Goal: Task Accomplishment & Management: Manage account settings

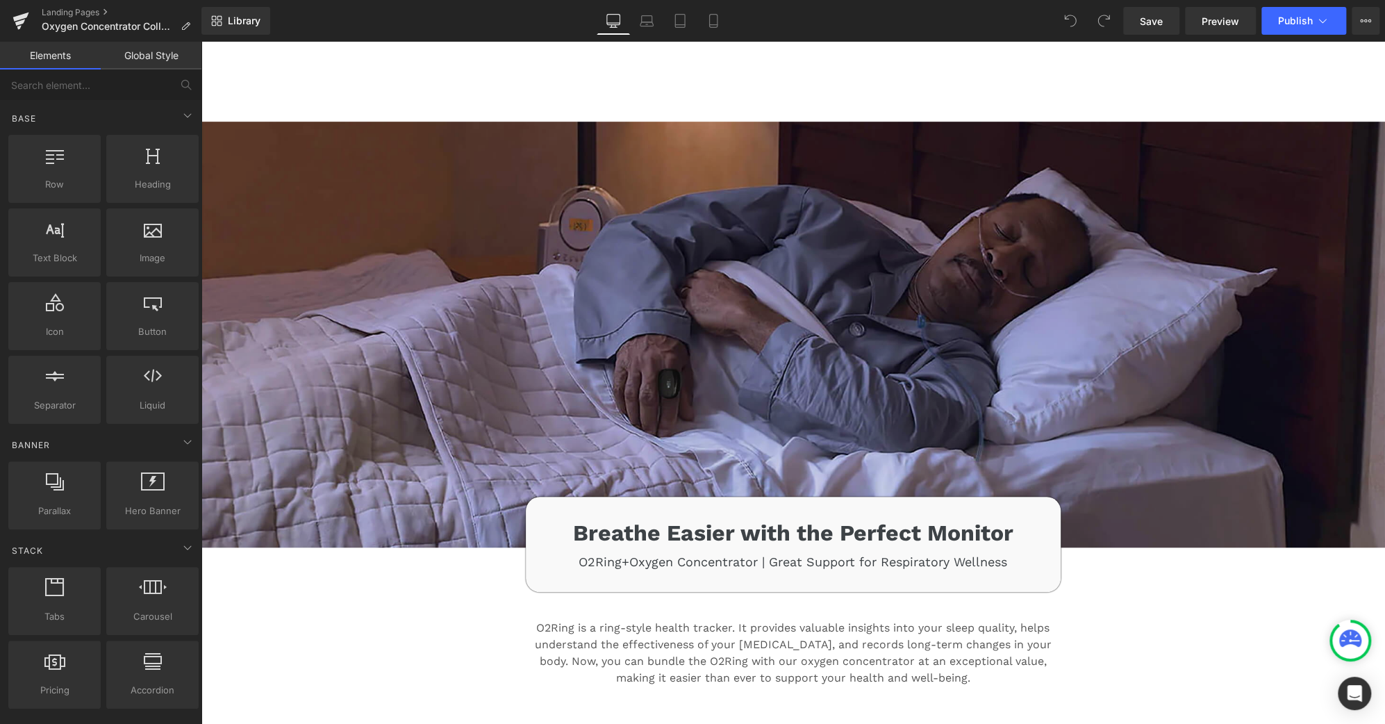
scroll to position [3990, 0]
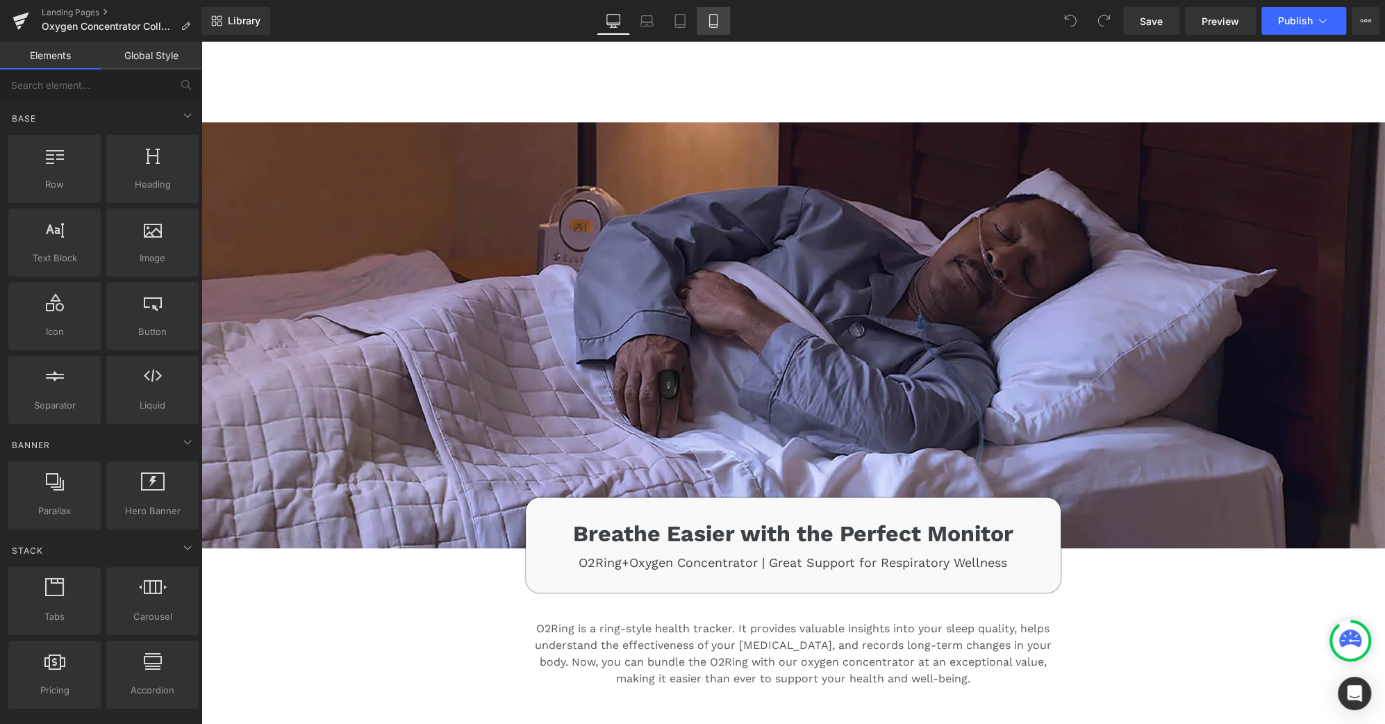
click at [723, 15] on link "Mobile" at bounding box center [713, 21] width 33 height 28
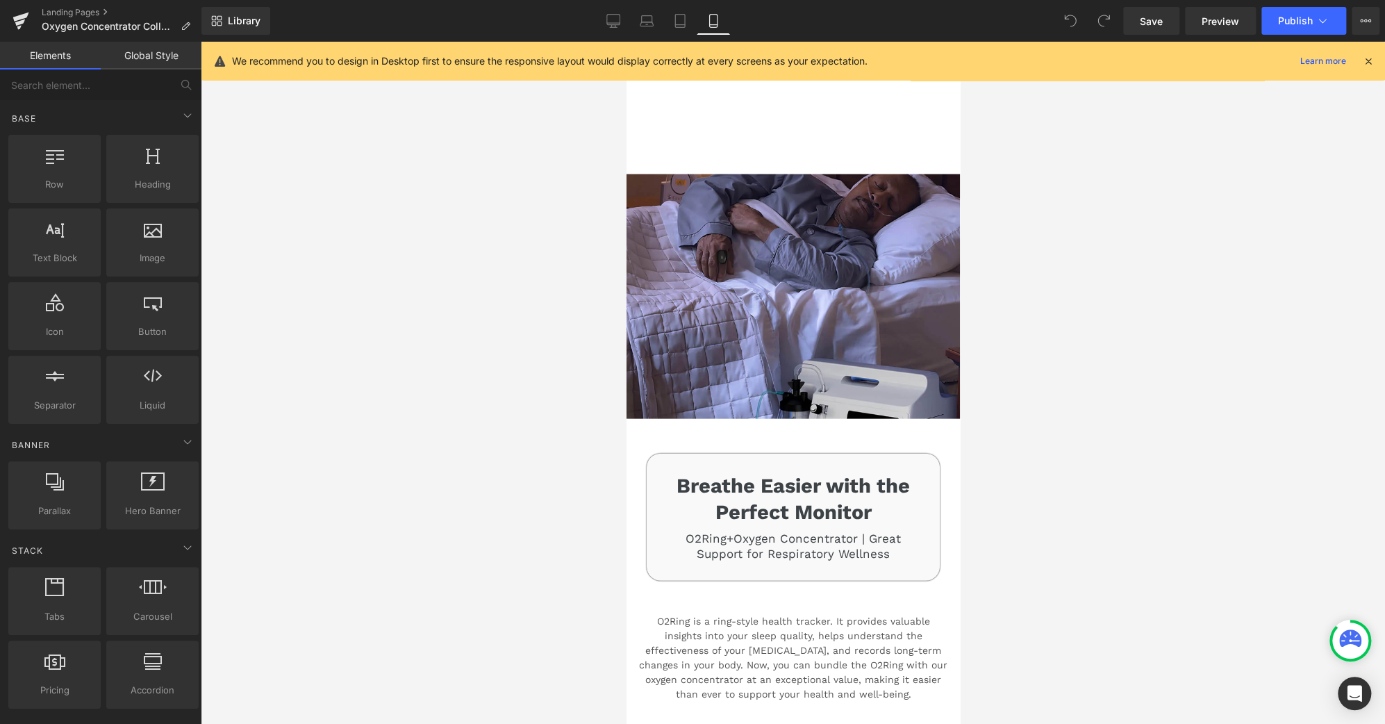
scroll to position [5319, 0]
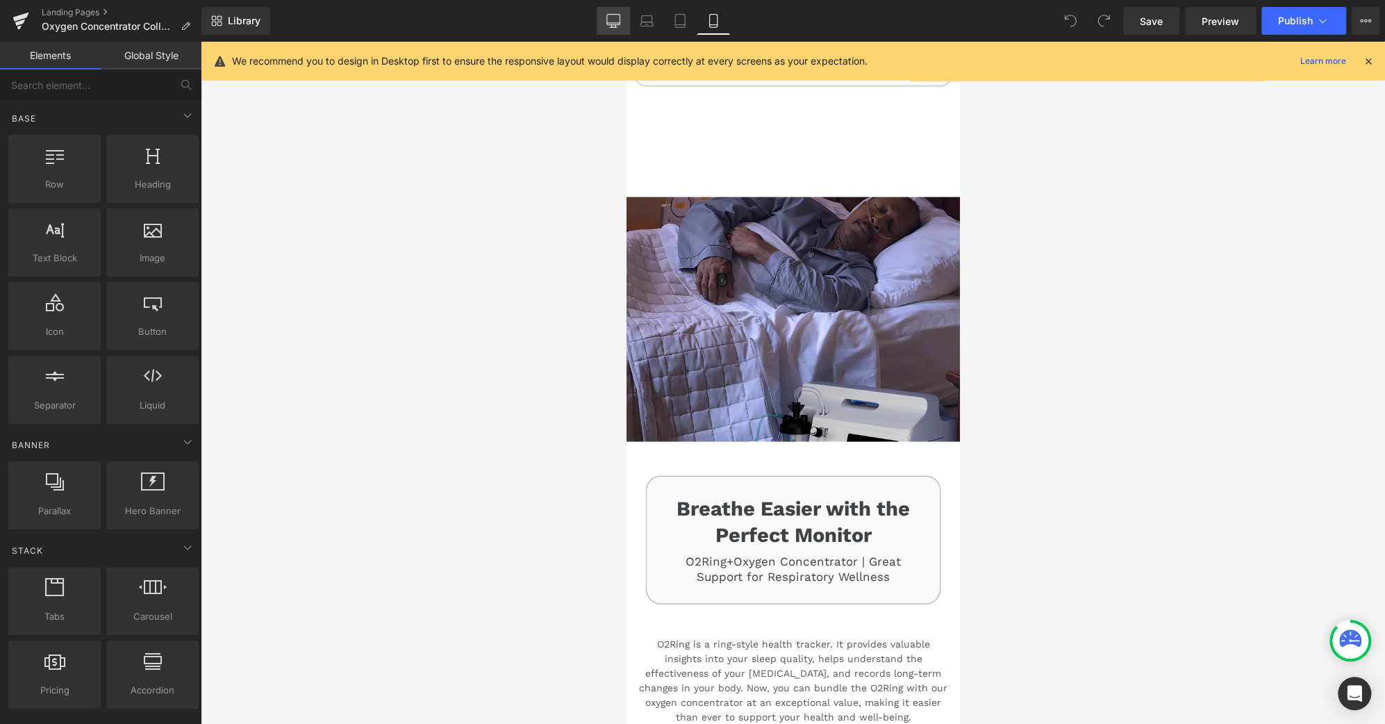
click at [617, 15] on icon at bounding box center [614, 21] width 14 height 14
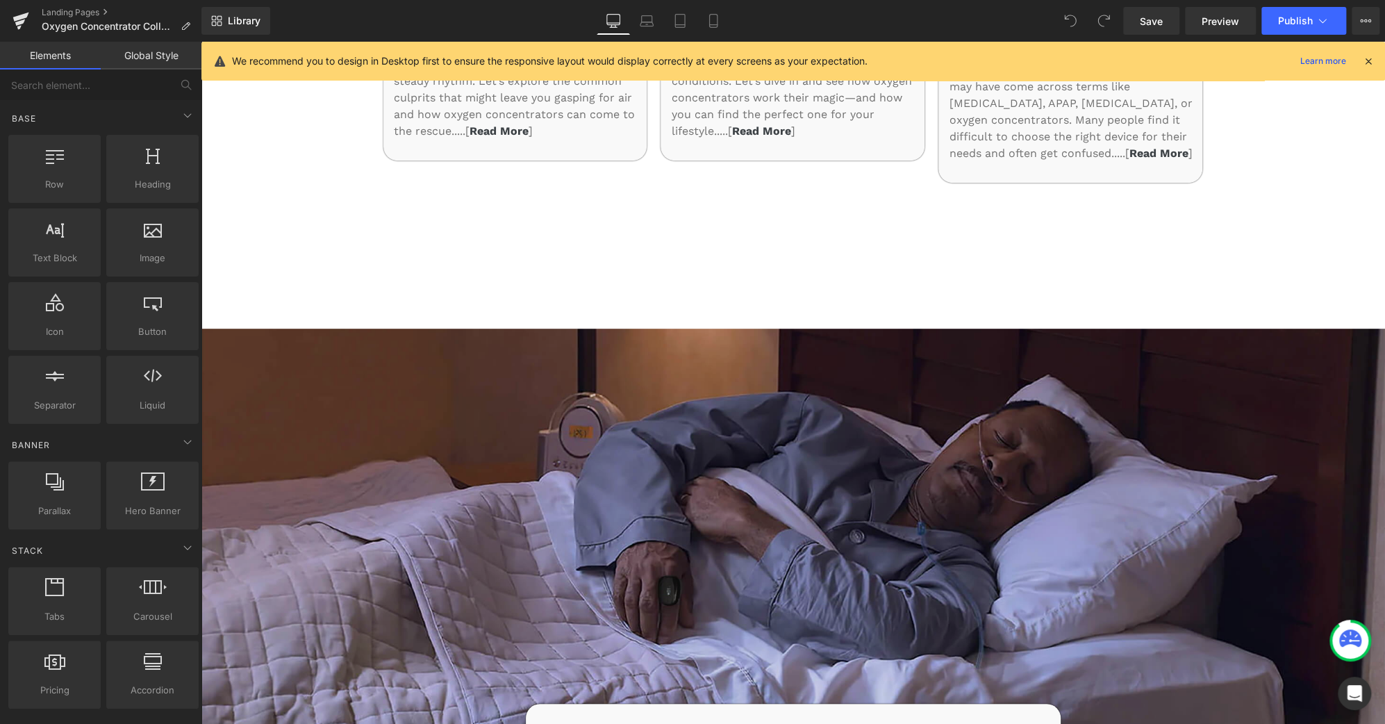
scroll to position [3785, 0]
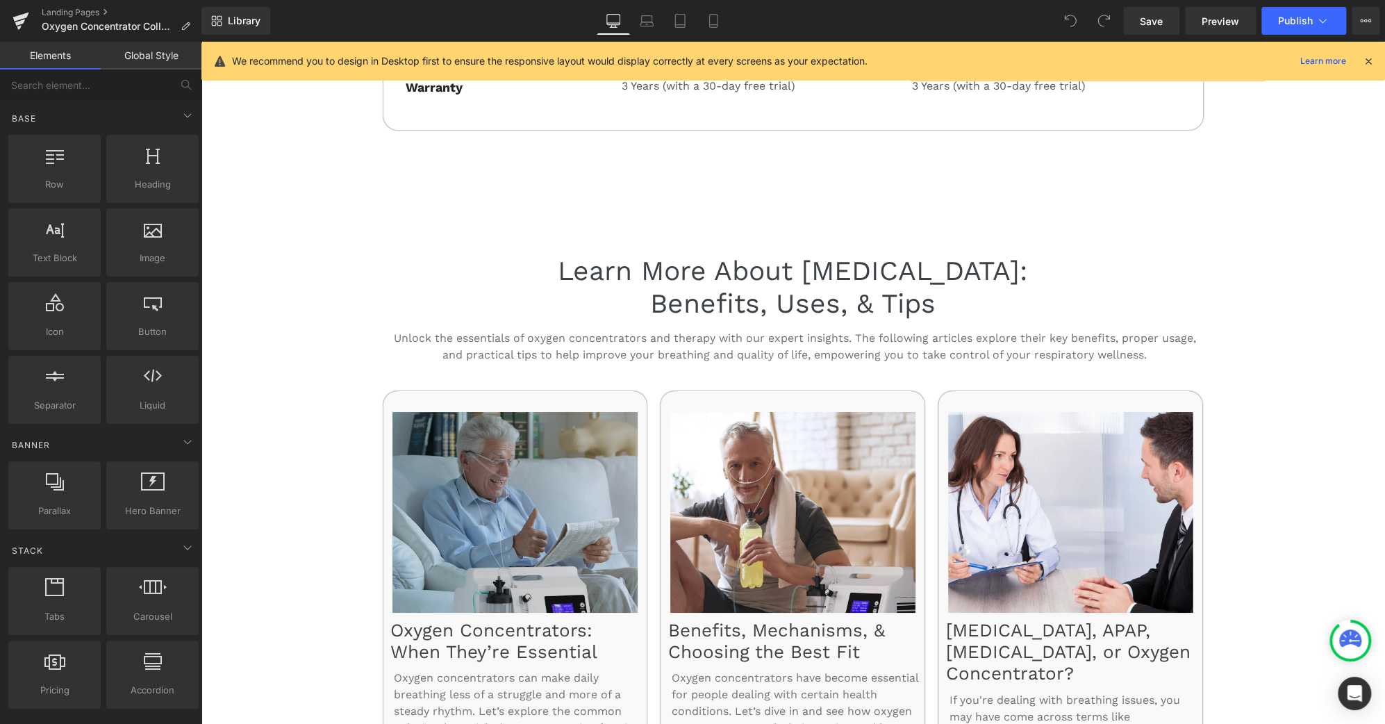
scroll to position [3153, 0]
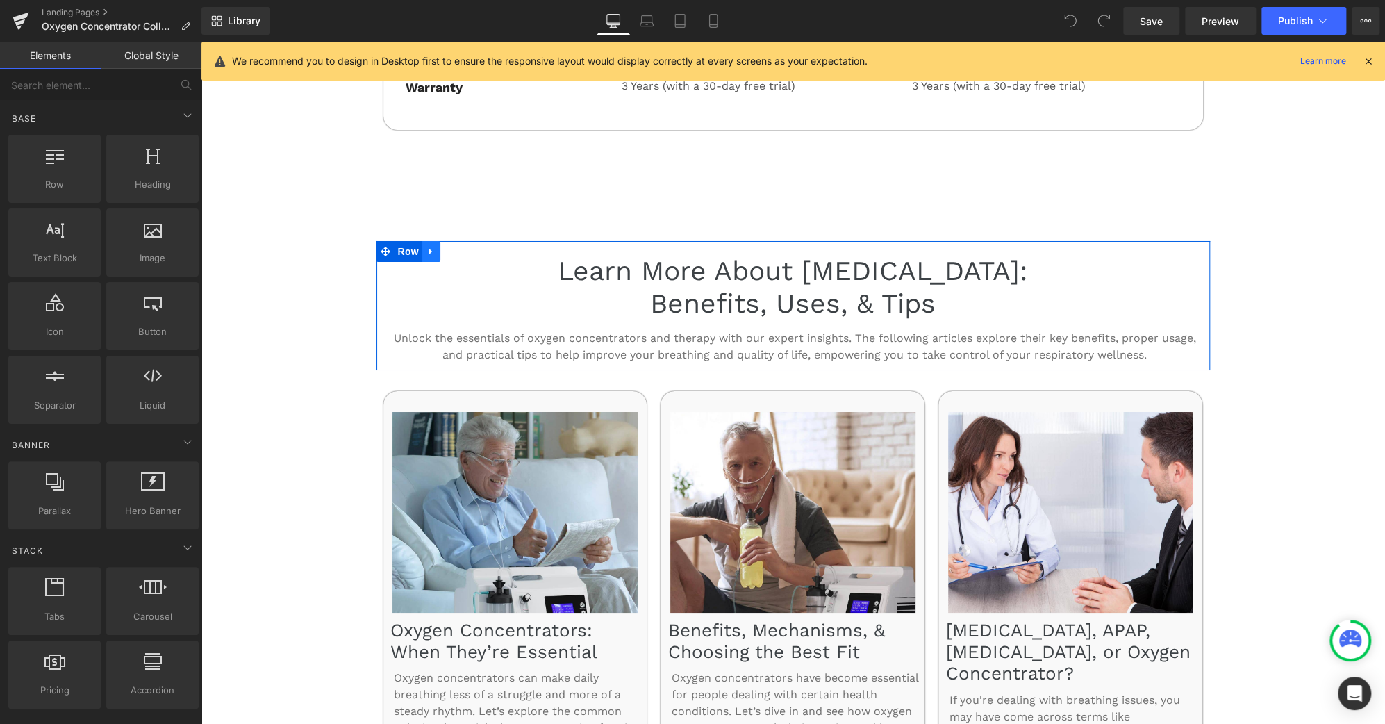
click at [430, 246] on icon at bounding box center [432, 251] width 10 height 10
click at [466, 247] on icon at bounding box center [468, 252] width 10 height 10
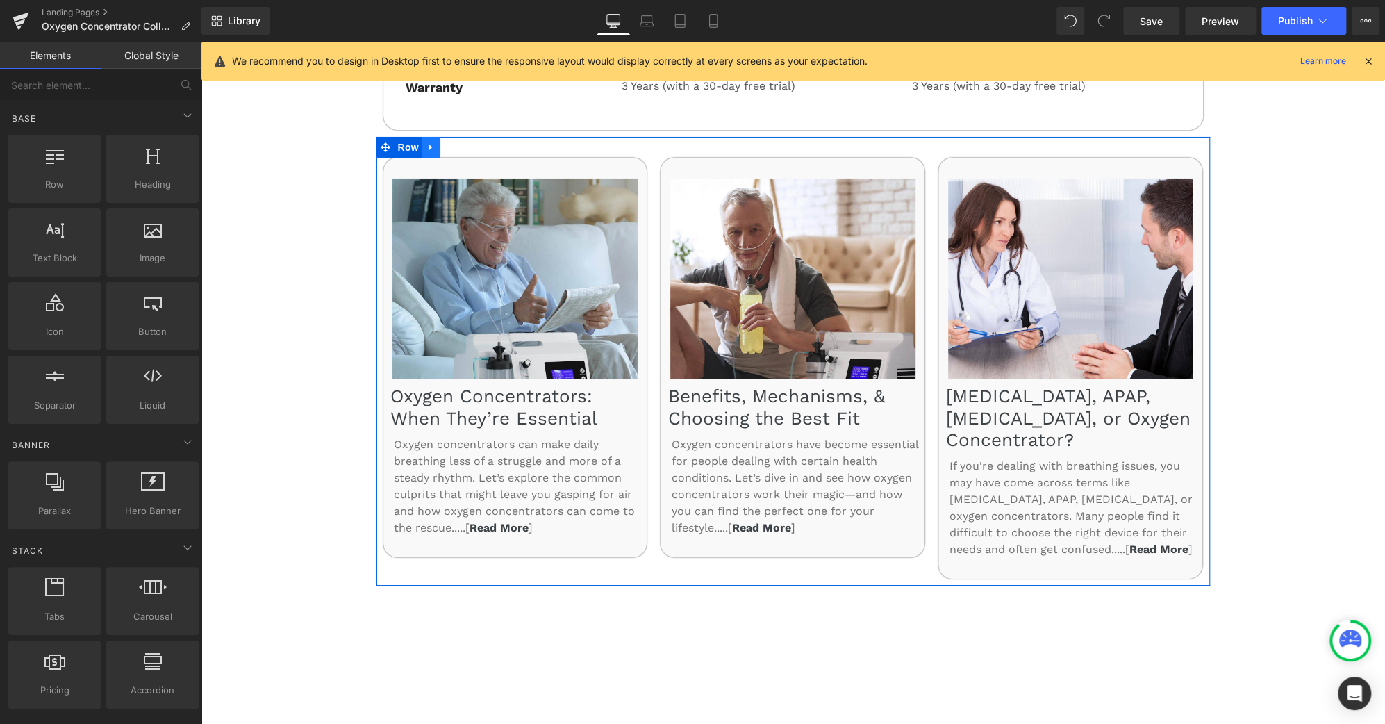
click at [430, 142] on icon at bounding box center [432, 147] width 10 height 10
click at [463, 142] on icon at bounding box center [468, 147] width 10 height 10
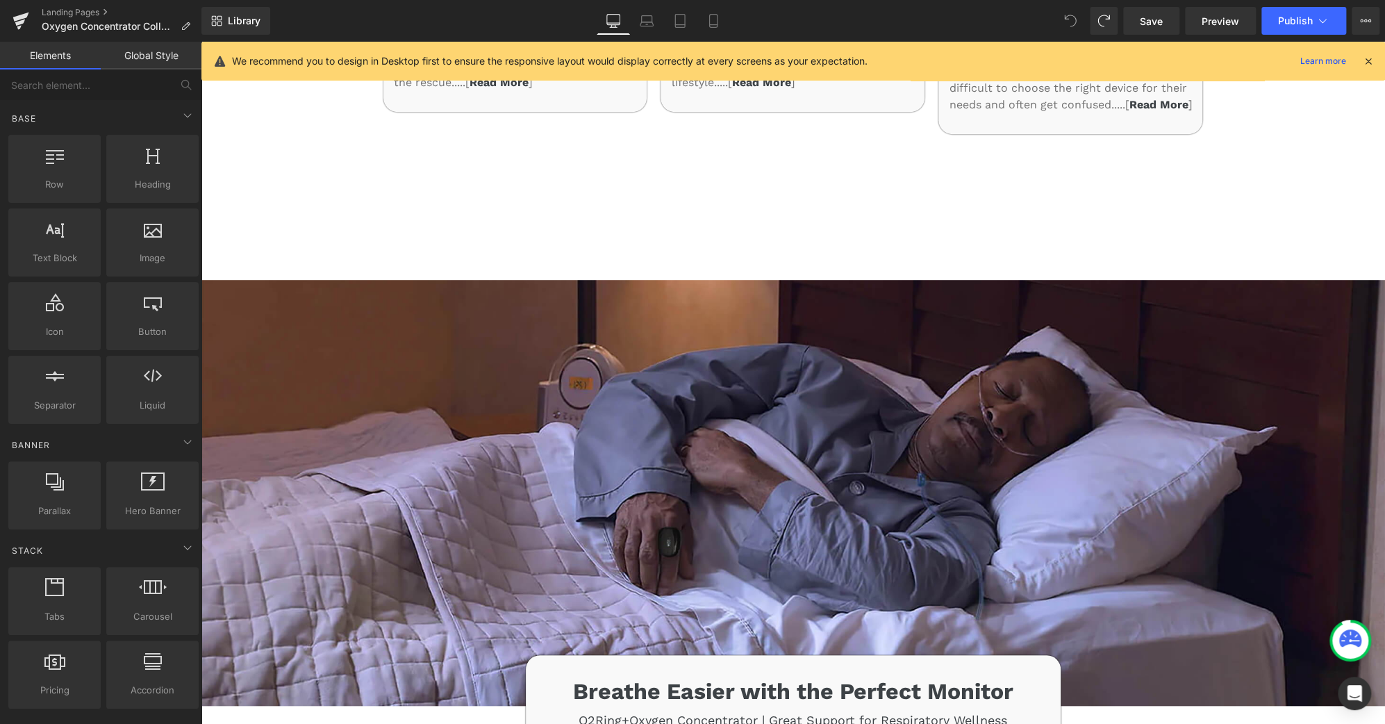
scroll to position [3833, 0]
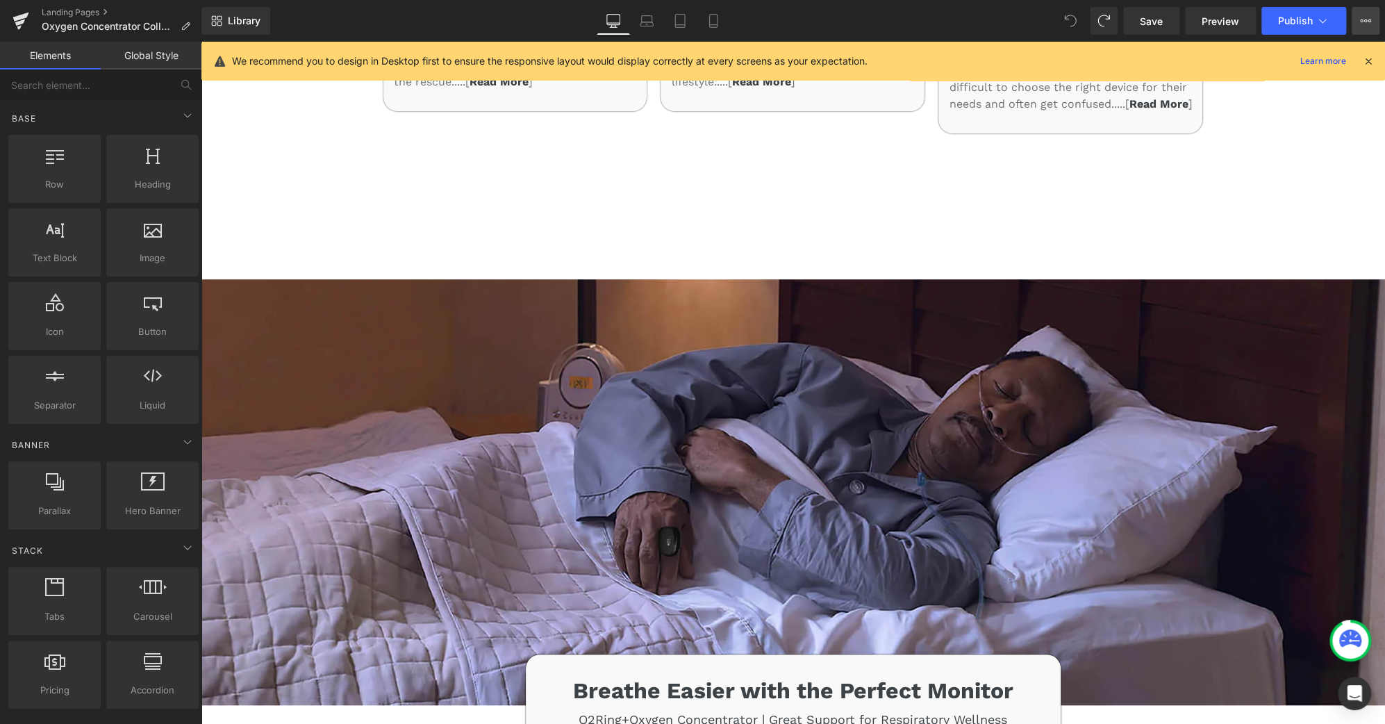
click at [1360, 22] on icon at bounding box center [1365, 20] width 11 height 11
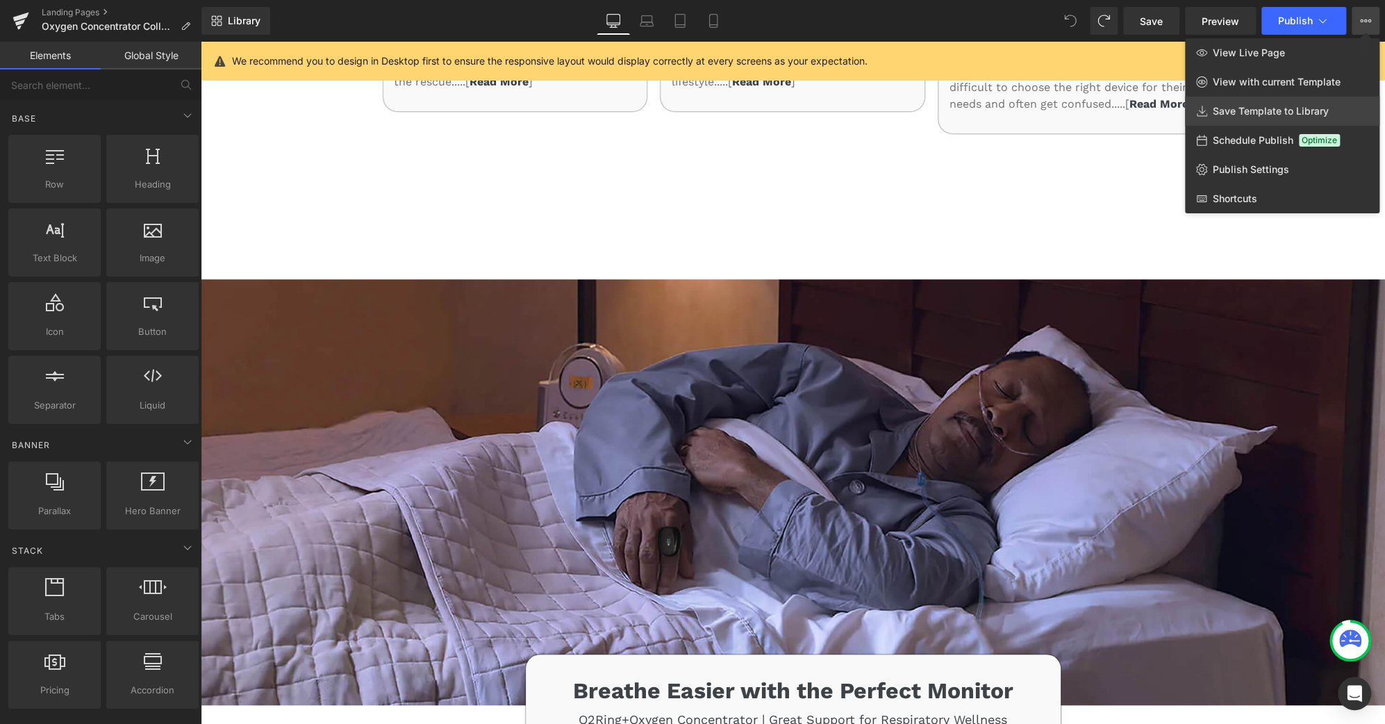
click at [1284, 114] on span "Save Template to Library" at bounding box center [1271, 111] width 116 height 13
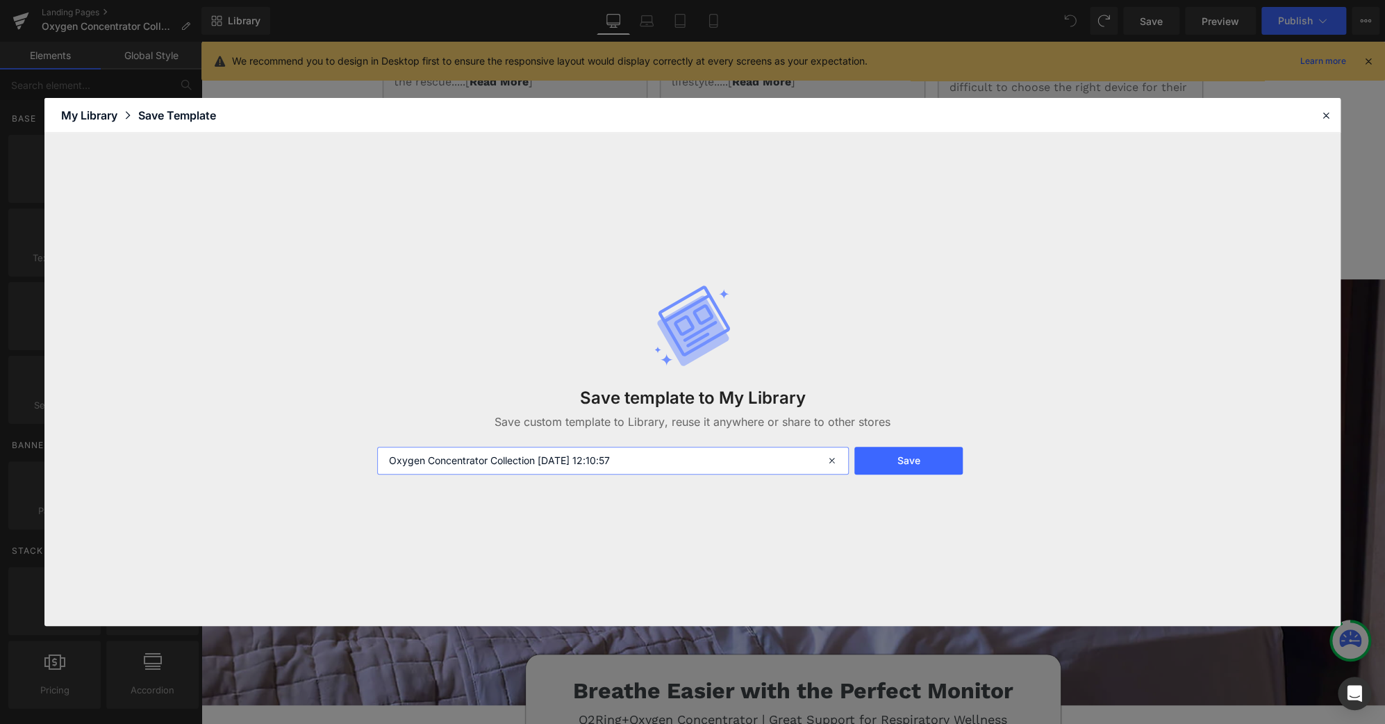
drag, startPoint x: 664, startPoint y: 461, endPoint x: 595, endPoint y: 464, distance: 69.6
click at [595, 464] on input "Oxygen Concentrator Collection 2025-09-29 12:10:57" at bounding box center [613, 461] width 472 height 28
type input "Oxygen Concentrator Collection 2025-09-29-lei for other pages"
click at [900, 458] on button "Save" at bounding box center [909, 461] width 108 height 28
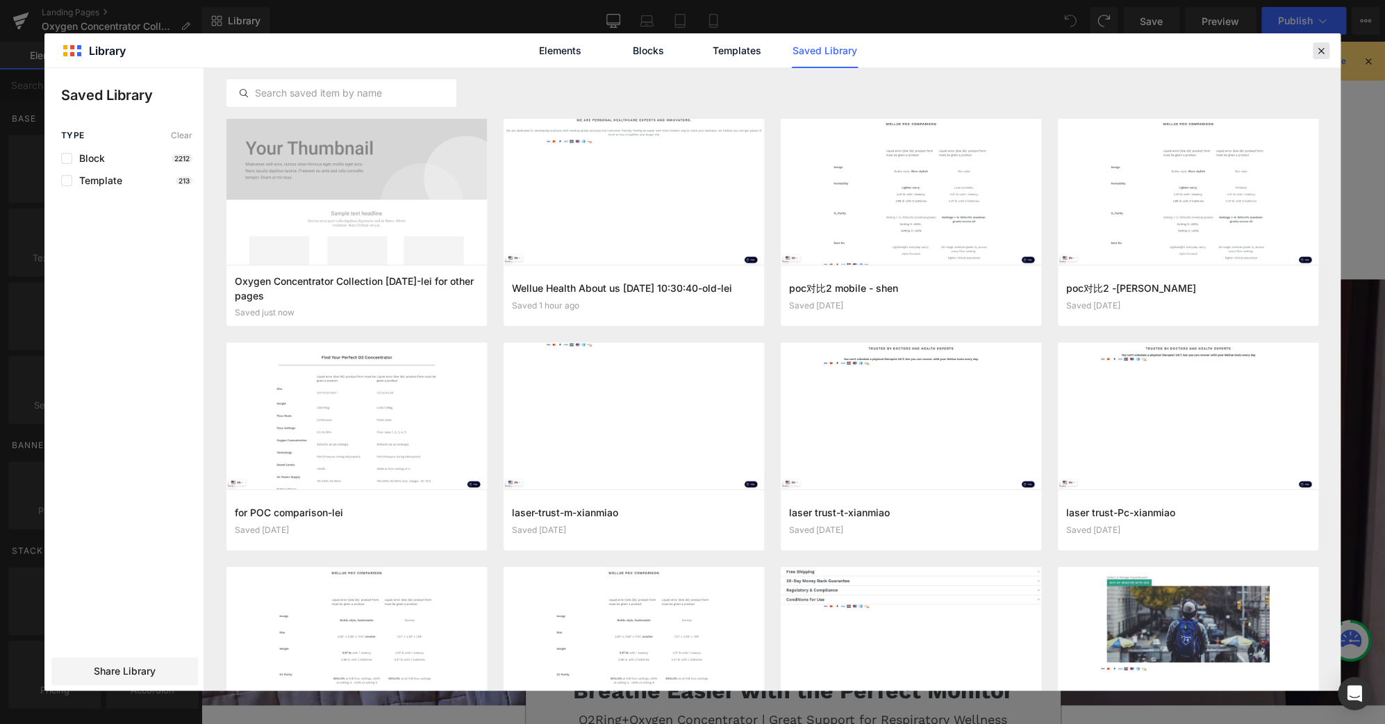
click at [1318, 53] on icon at bounding box center [1321, 50] width 13 height 13
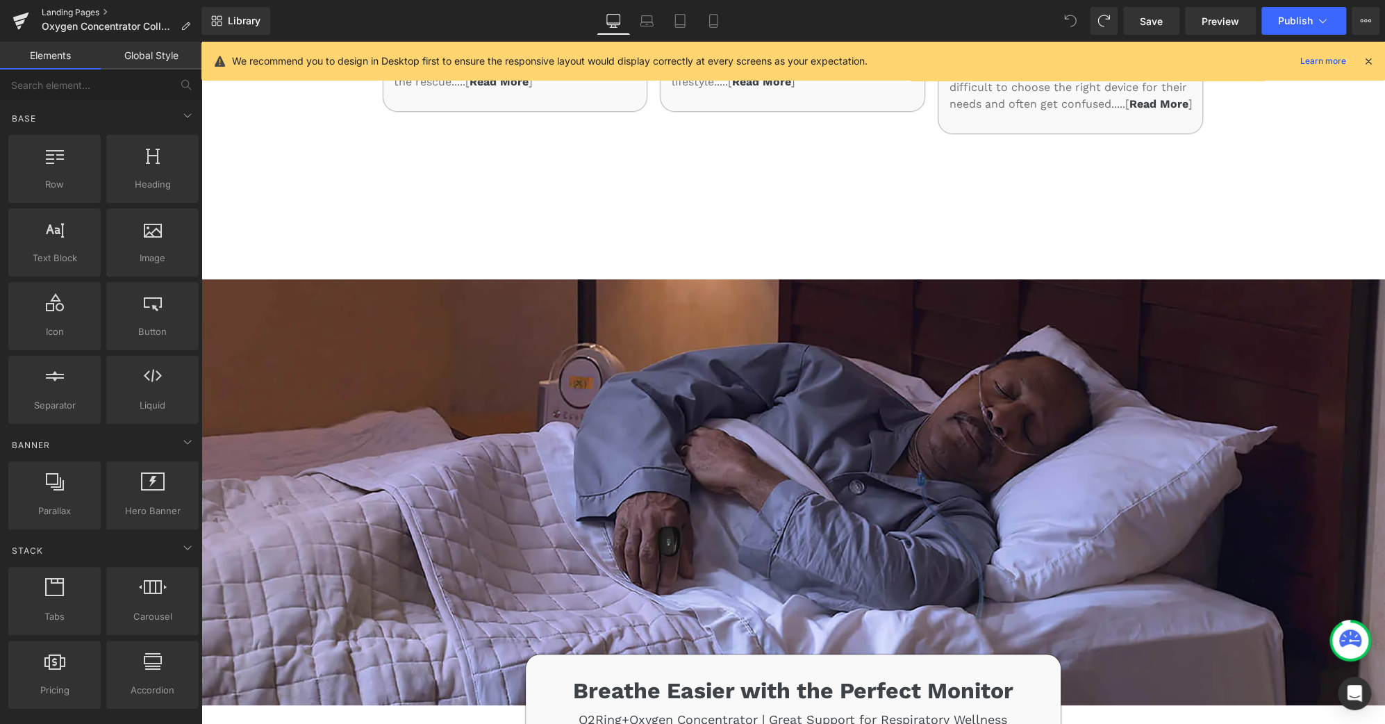
click at [95, 9] on link "Landing Pages" at bounding box center [122, 12] width 160 height 11
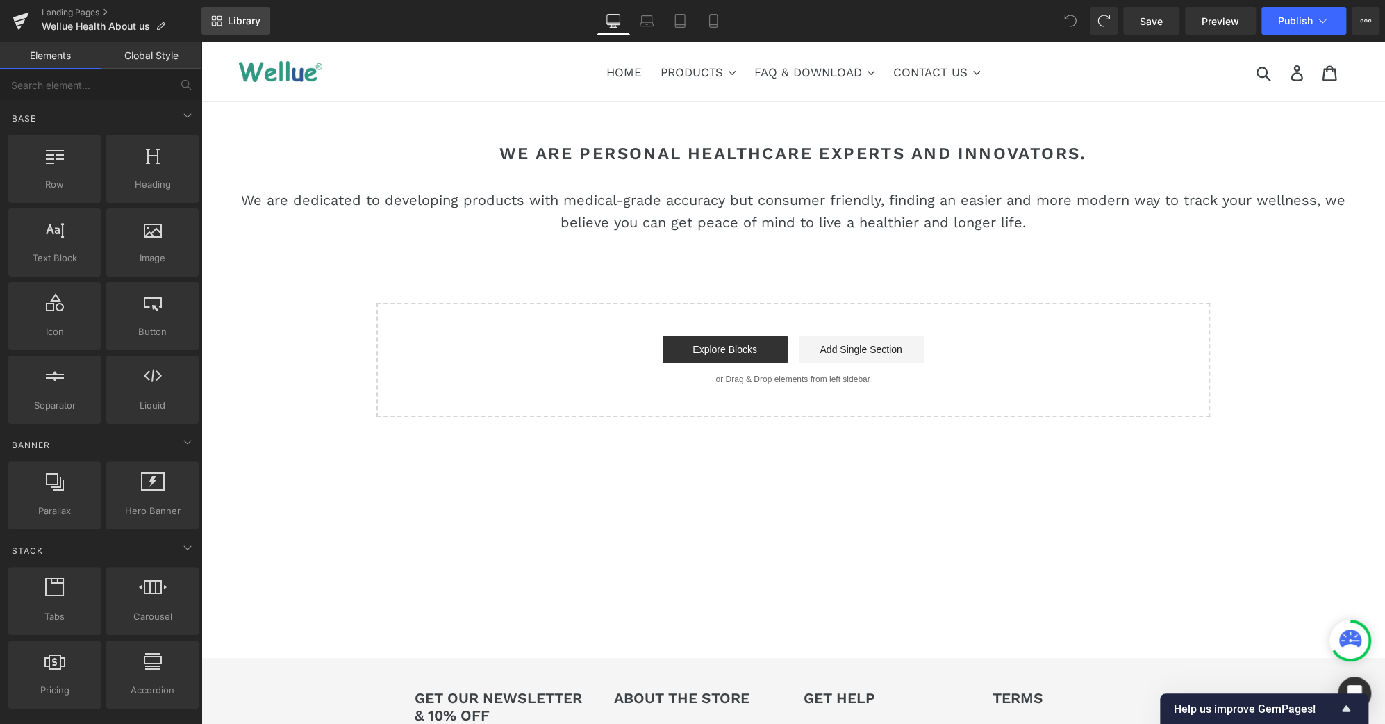
click at [251, 13] on link "Library" at bounding box center [235, 21] width 69 height 28
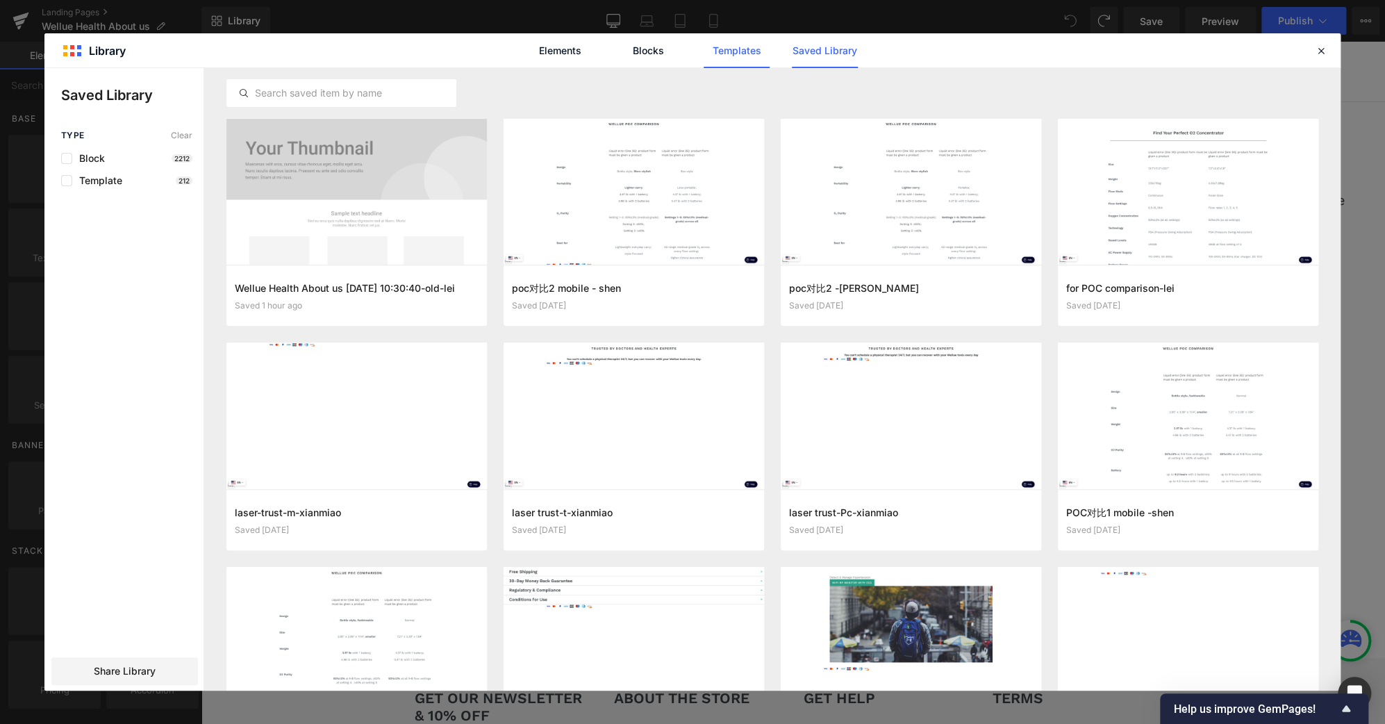
click at [725, 54] on link "Templates" at bounding box center [737, 50] width 66 height 35
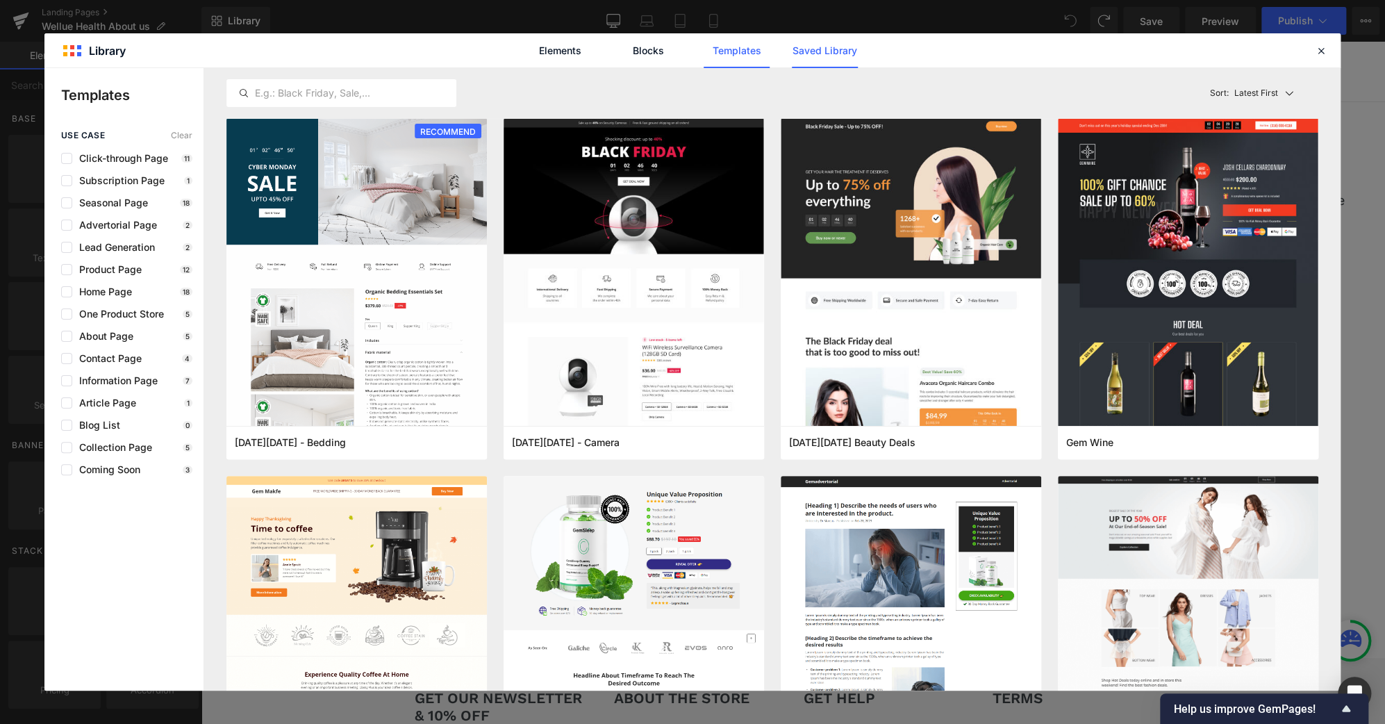
click at [823, 59] on link "Saved Library" at bounding box center [825, 50] width 66 height 35
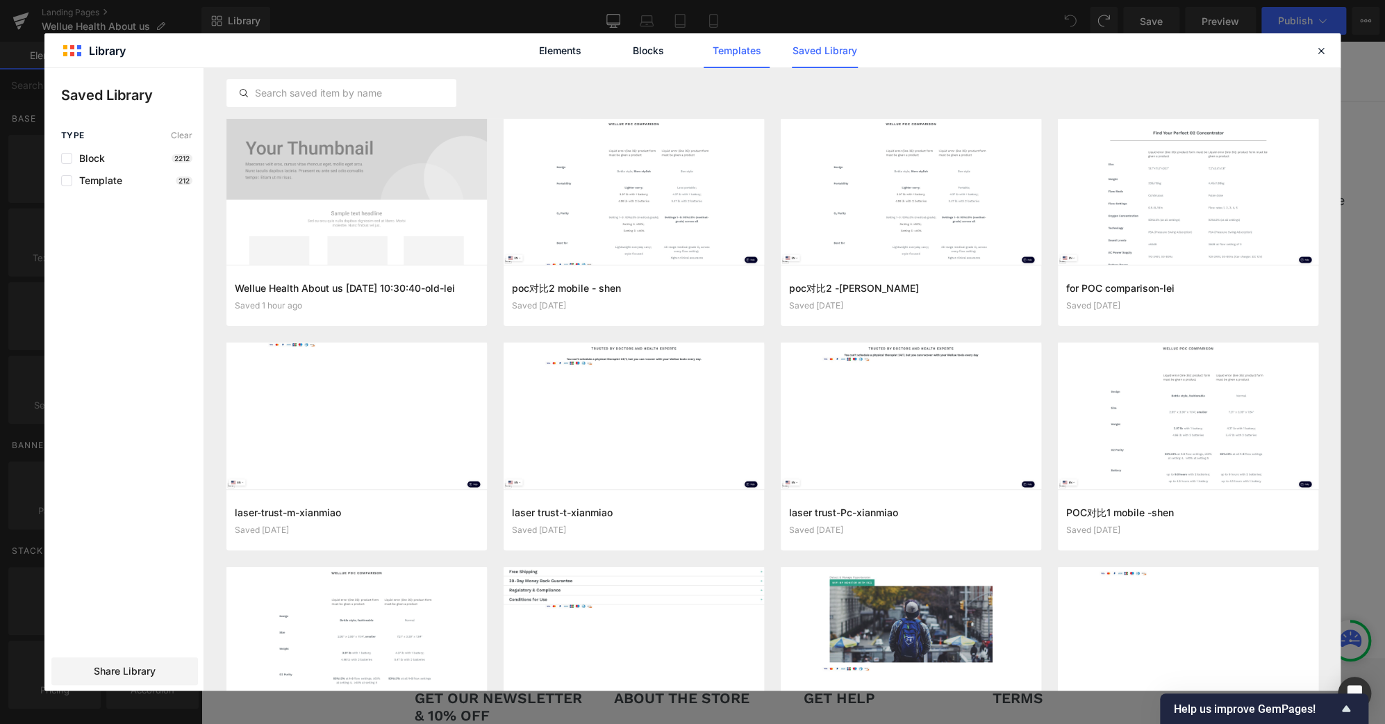
click at [711, 56] on link "Templates" at bounding box center [737, 50] width 66 height 35
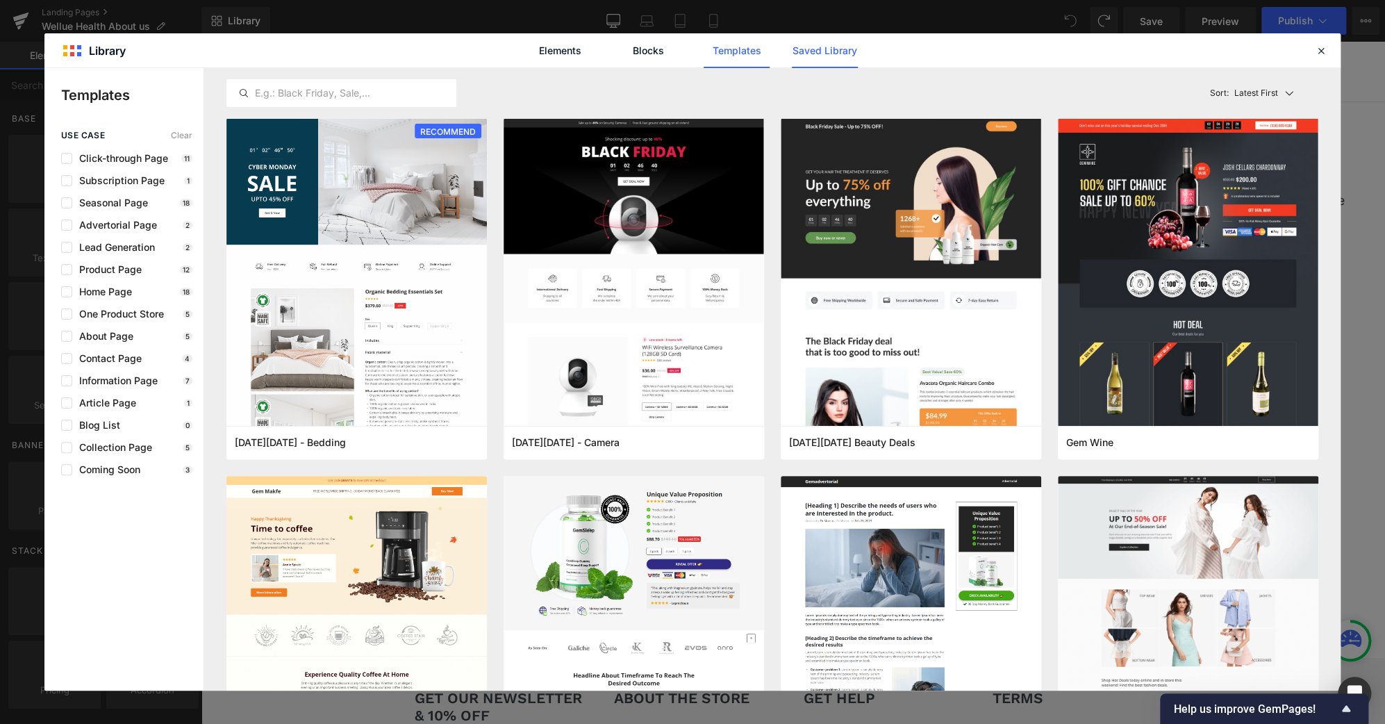
click at [820, 55] on link "Saved Library" at bounding box center [825, 50] width 66 height 35
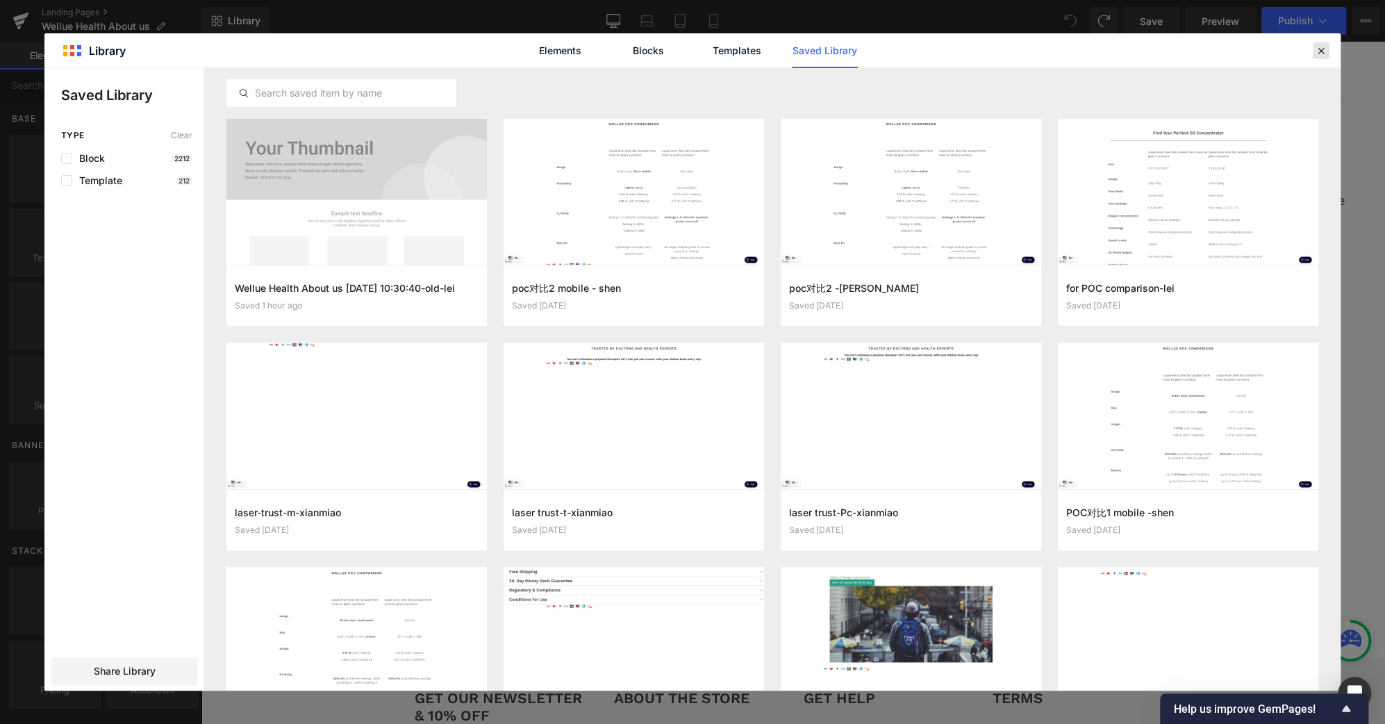
click at [1318, 47] on icon at bounding box center [1321, 50] width 13 height 13
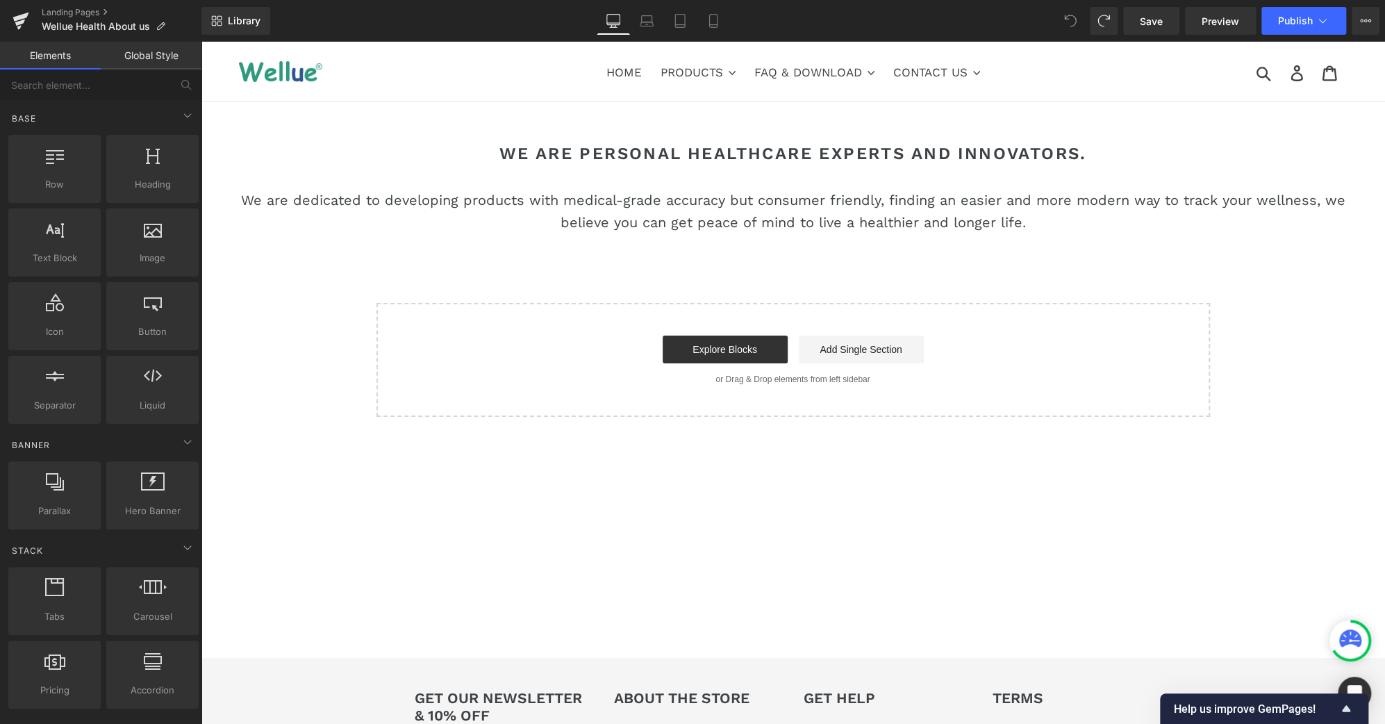
click at [1003, 220] on p "We are dedicated to developing products with medical-grade accuracy but consume…" at bounding box center [793, 211] width 1157 height 44
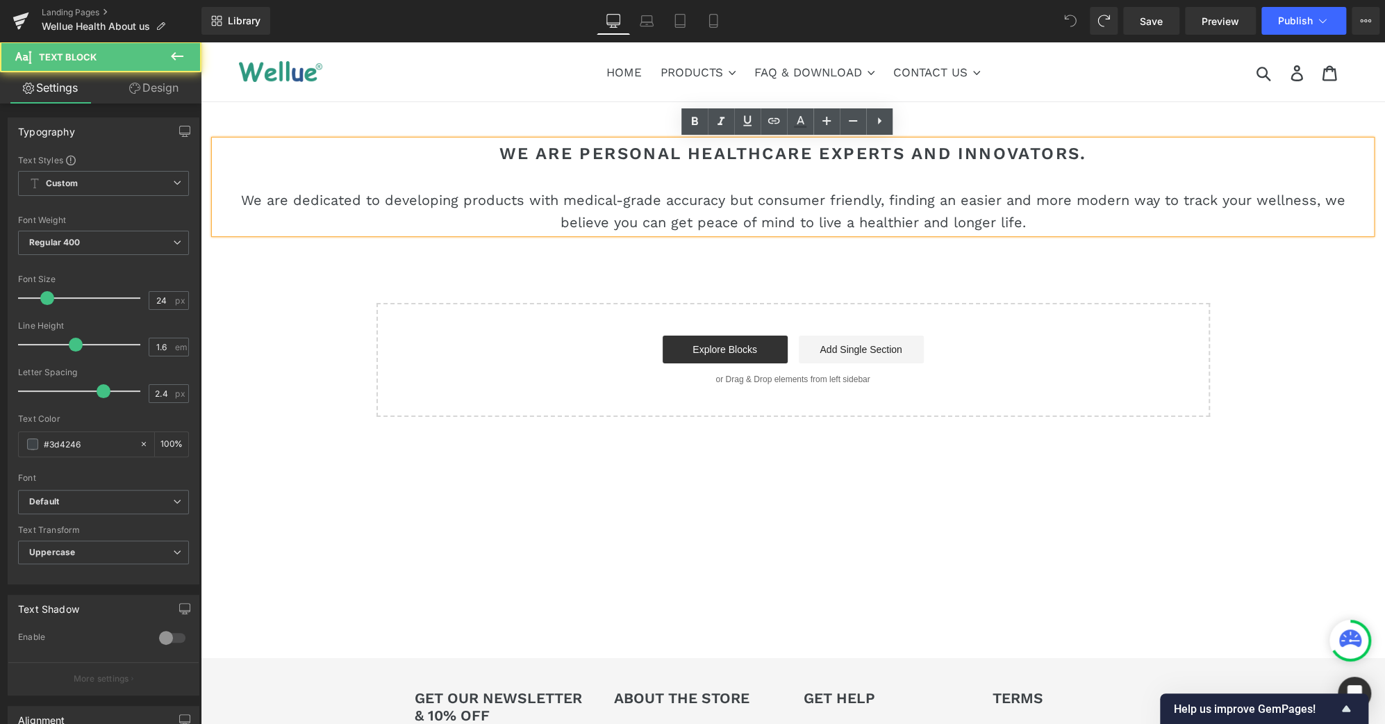
click at [1019, 223] on p "We are dedicated to developing products with medical-grade accuracy but consume…" at bounding box center [793, 211] width 1157 height 44
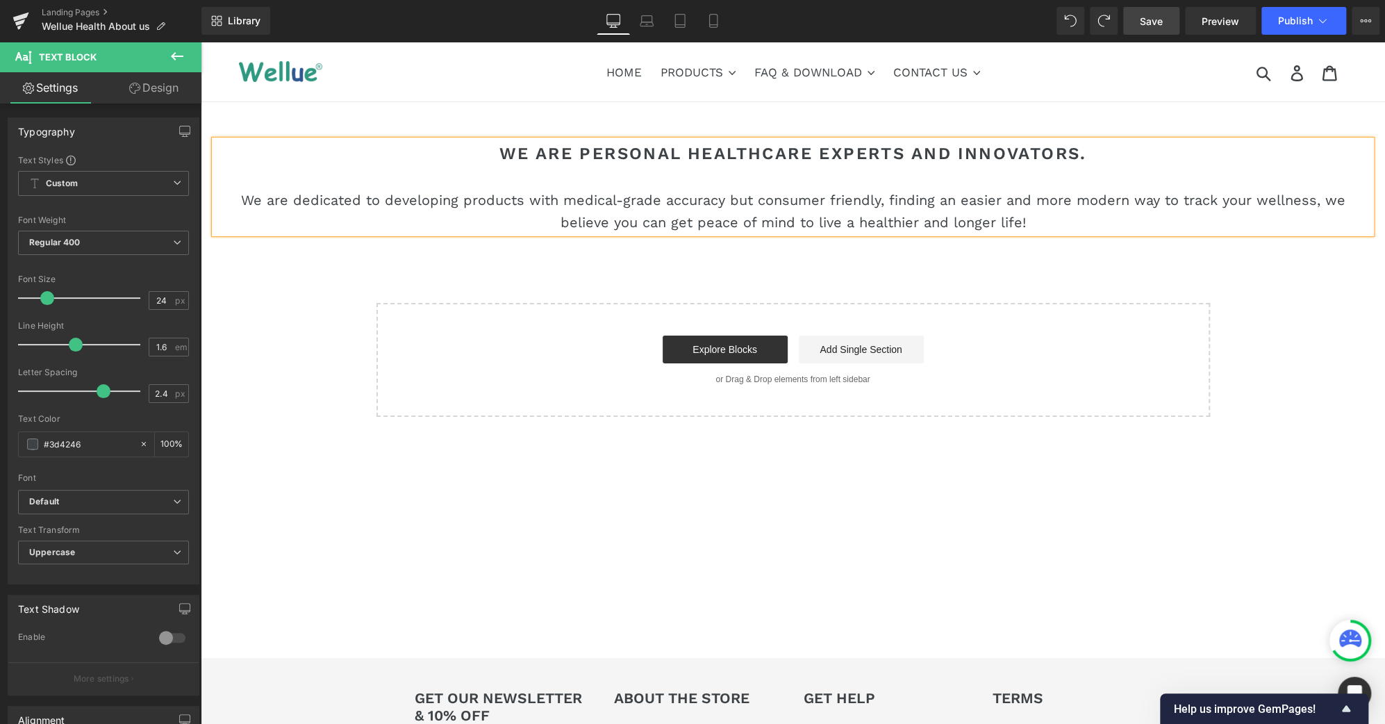
click at [1158, 25] on span "Save" at bounding box center [1151, 21] width 23 height 15
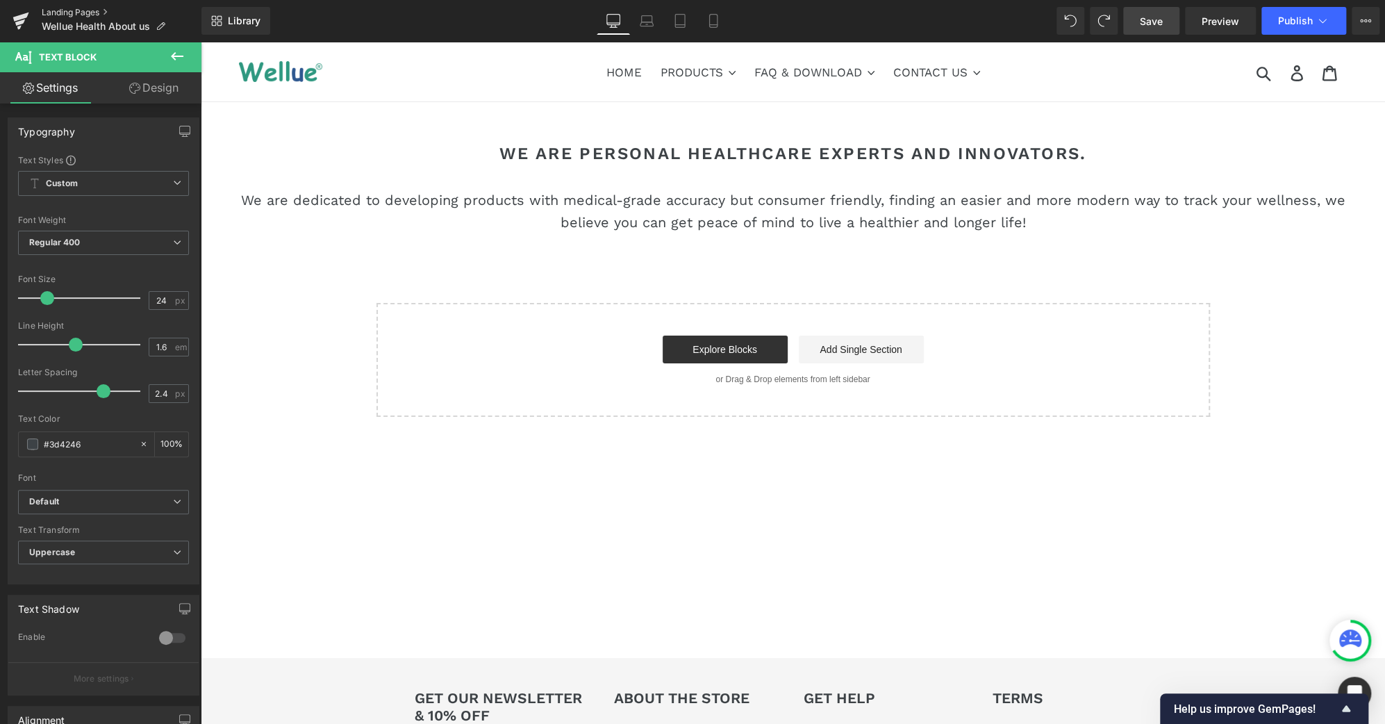
click at [85, 15] on link "Landing Pages" at bounding box center [122, 12] width 160 height 11
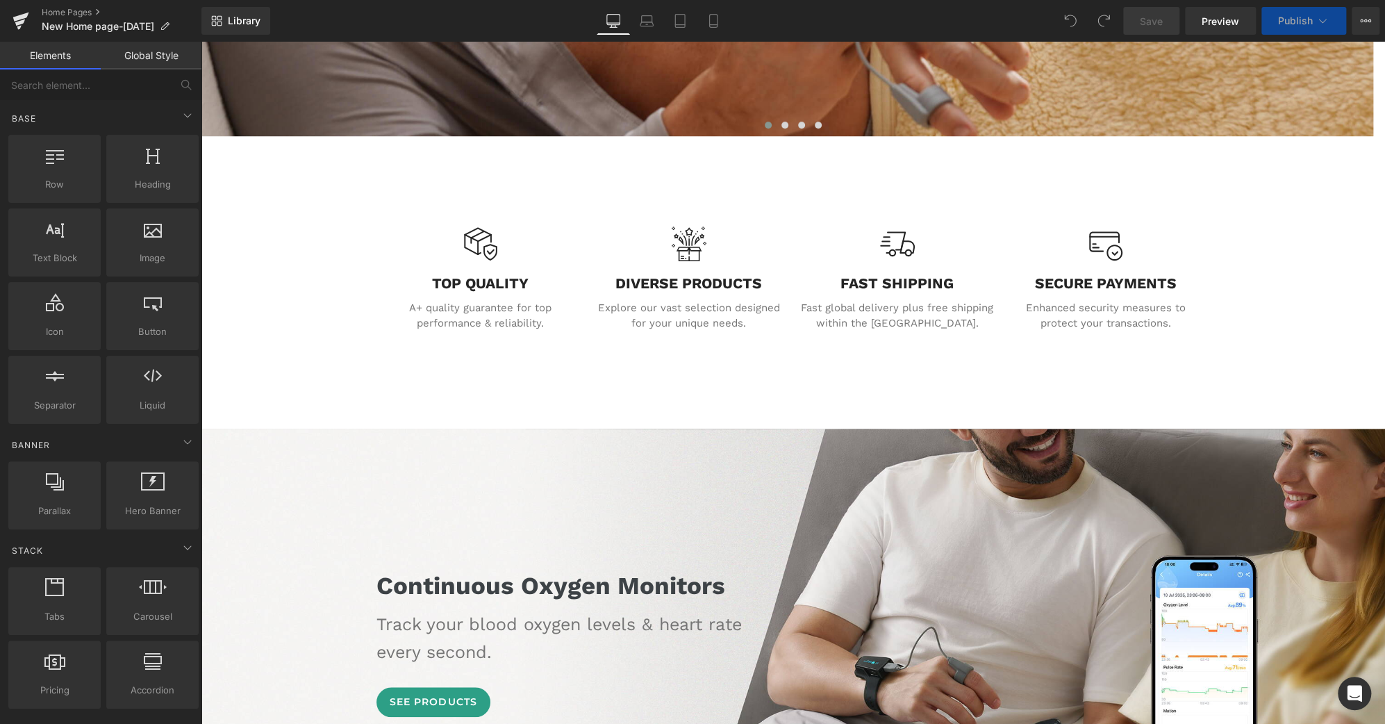
scroll to position [511, 0]
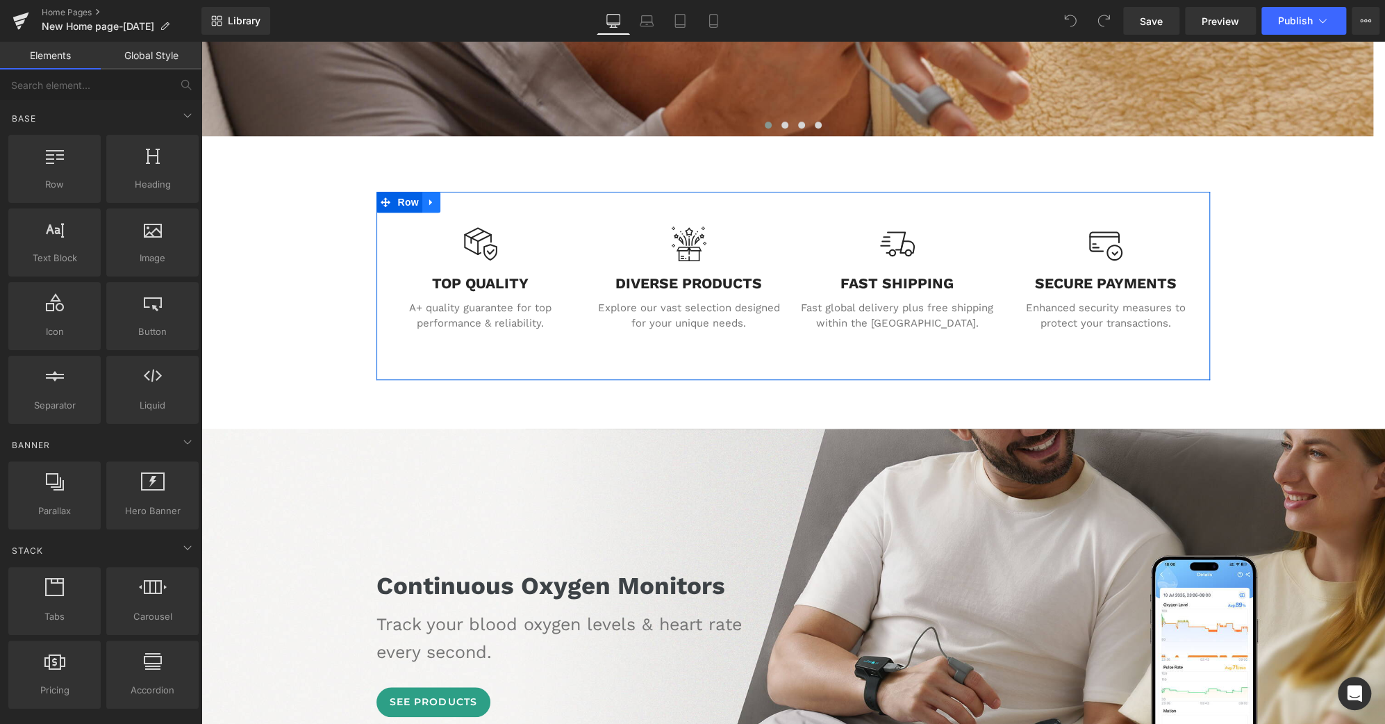
click at [427, 206] on icon at bounding box center [432, 202] width 10 height 10
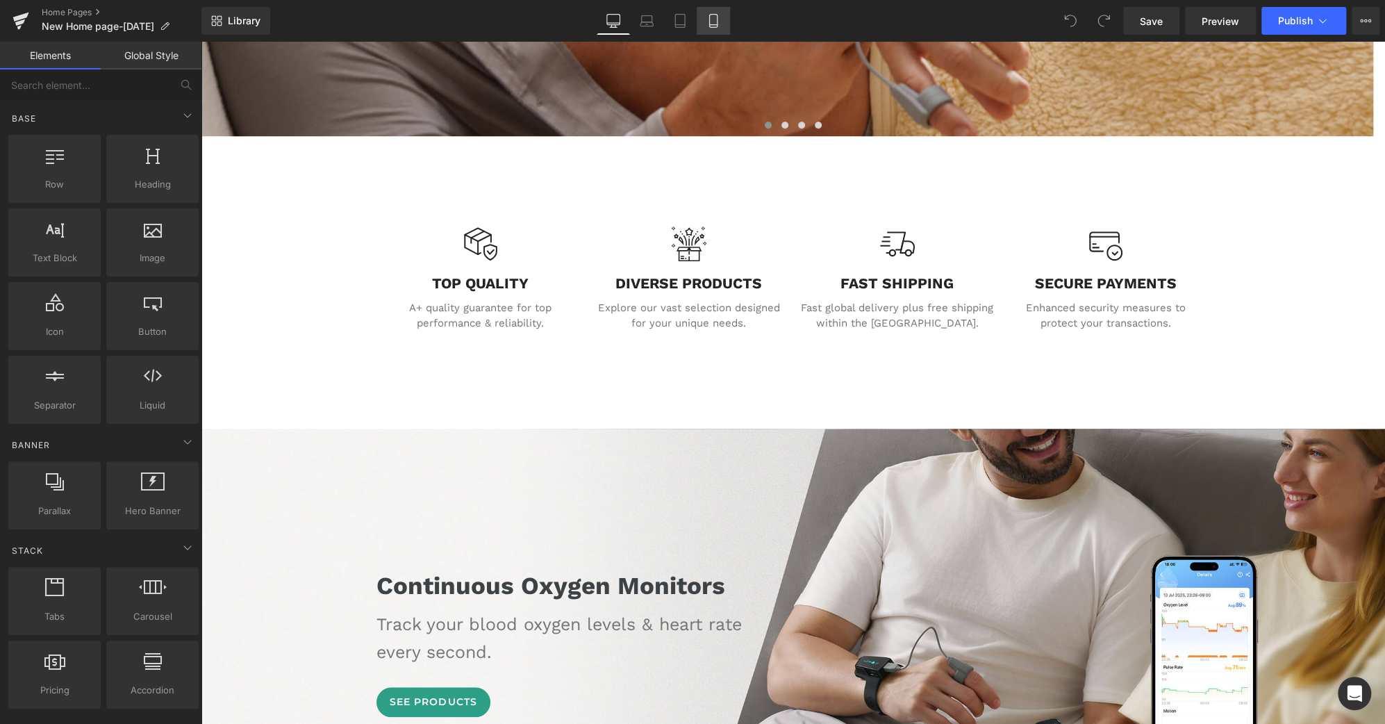
click at [716, 26] on icon at bounding box center [714, 21] width 14 height 14
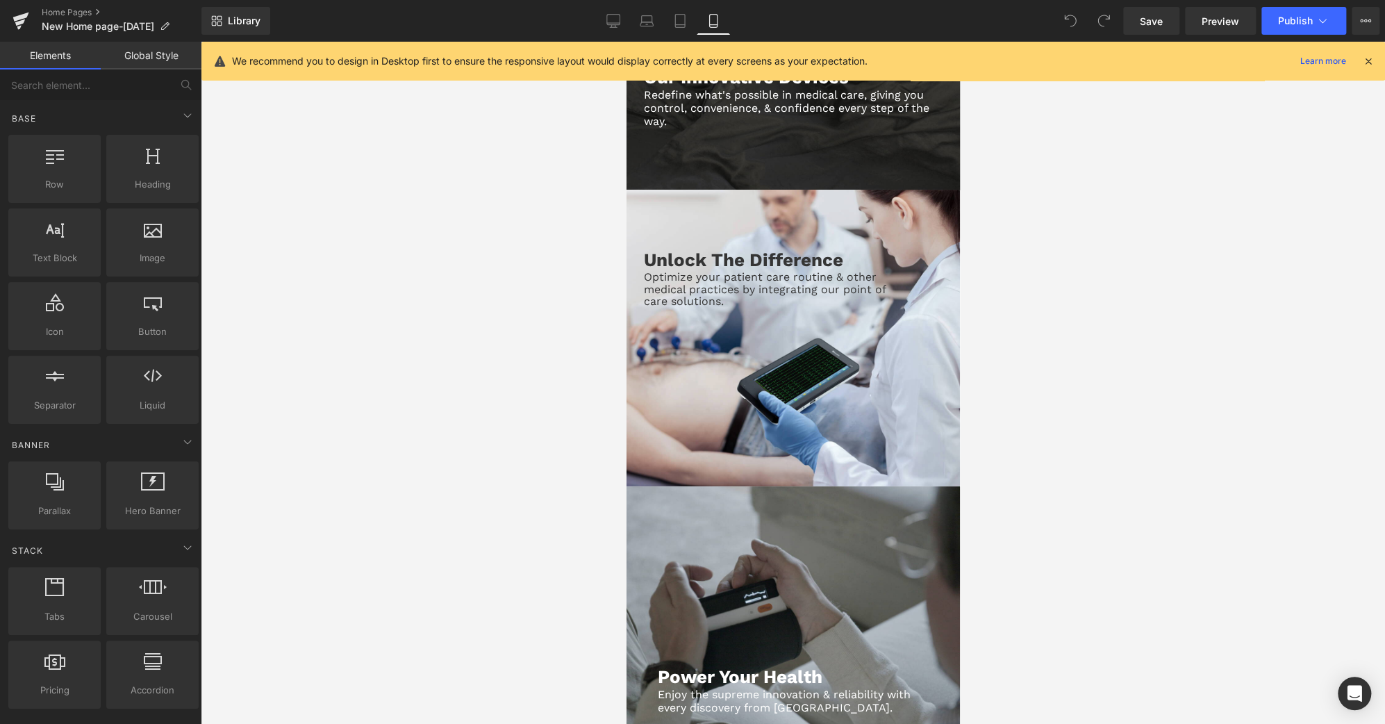
click at [716, 26] on icon at bounding box center [714, 21] width 14 height 14
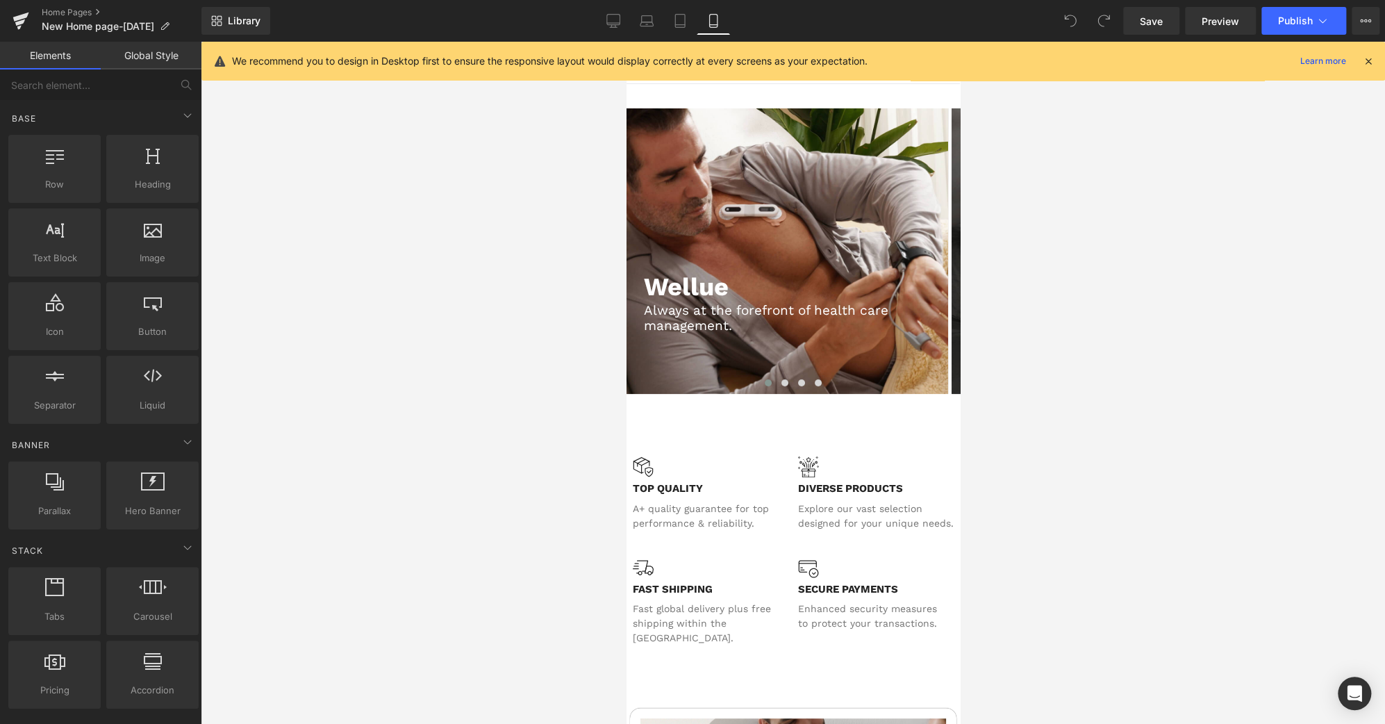
scroll to position [0, 0]
click at [607, 22] on icon at bounding box center [614, 21] width 14 height 14
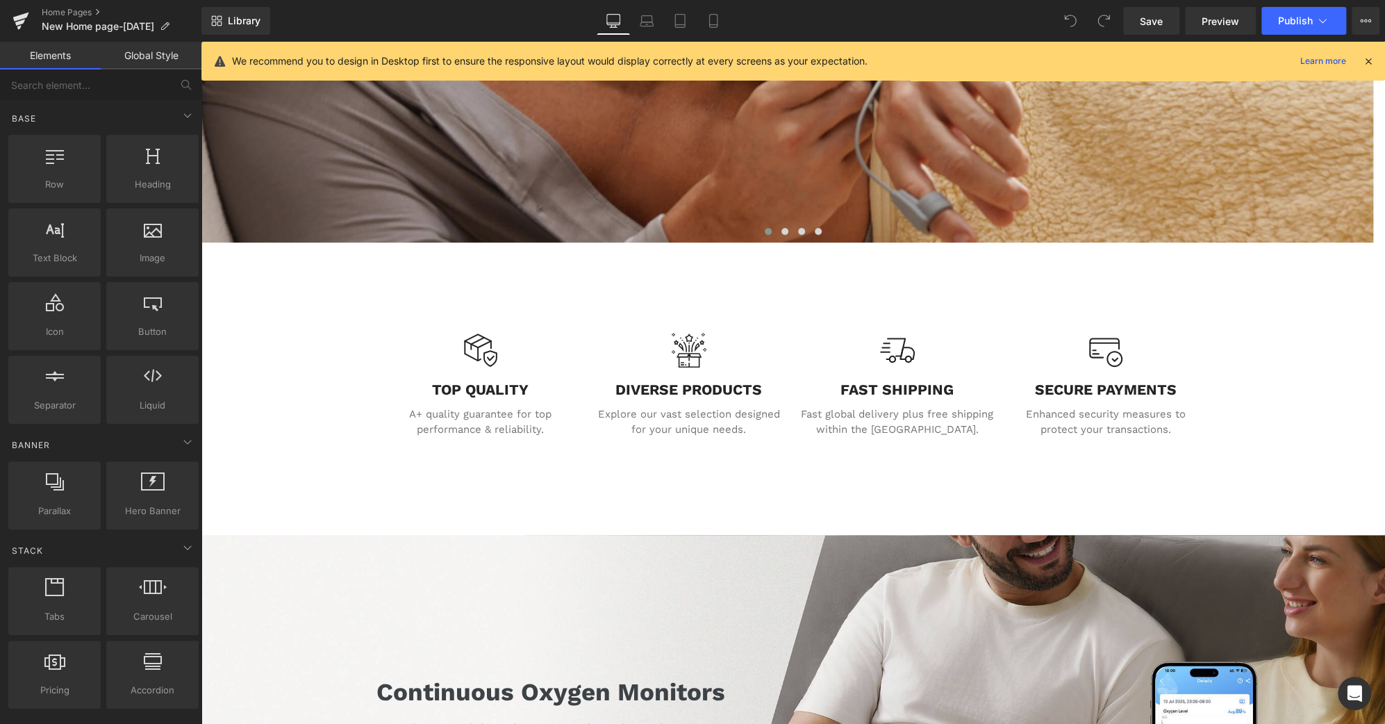
scroll to position [405, 0]
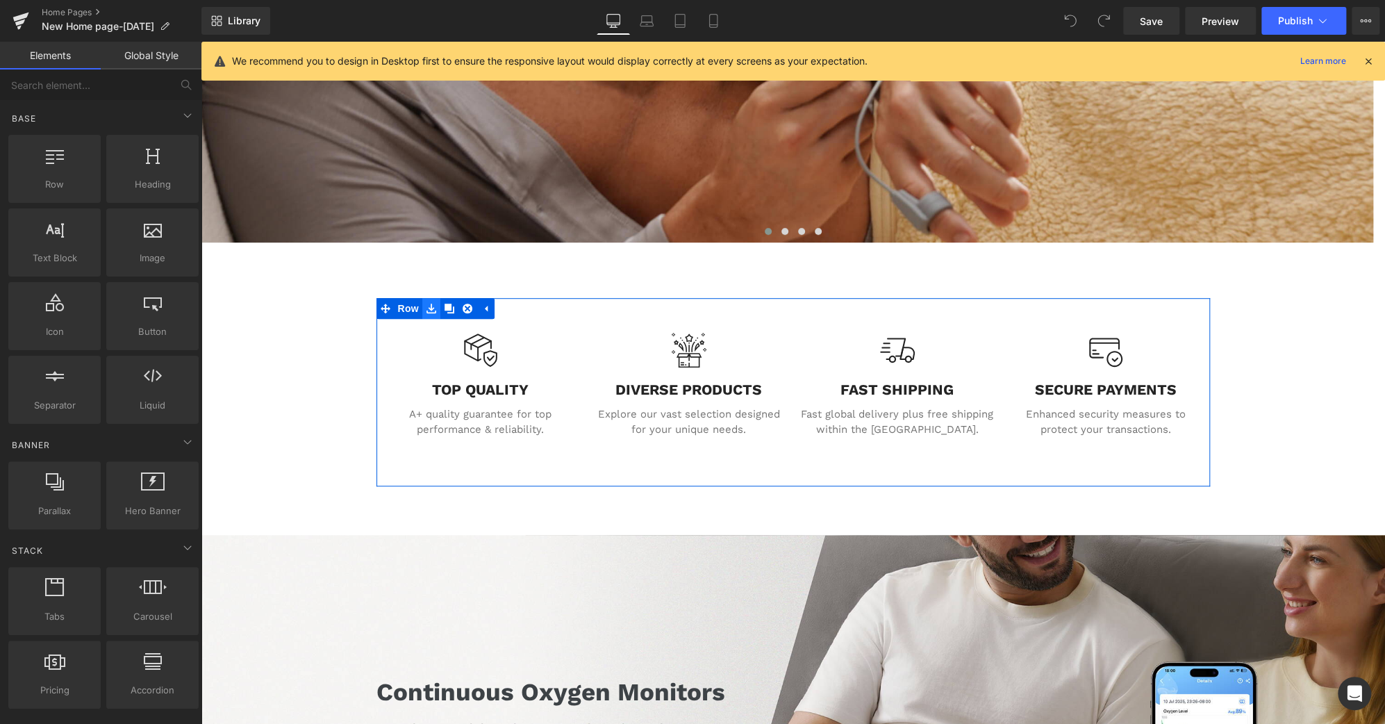
click at [427, 309] on icon at bounding box center [432, 309] width 10 height 10
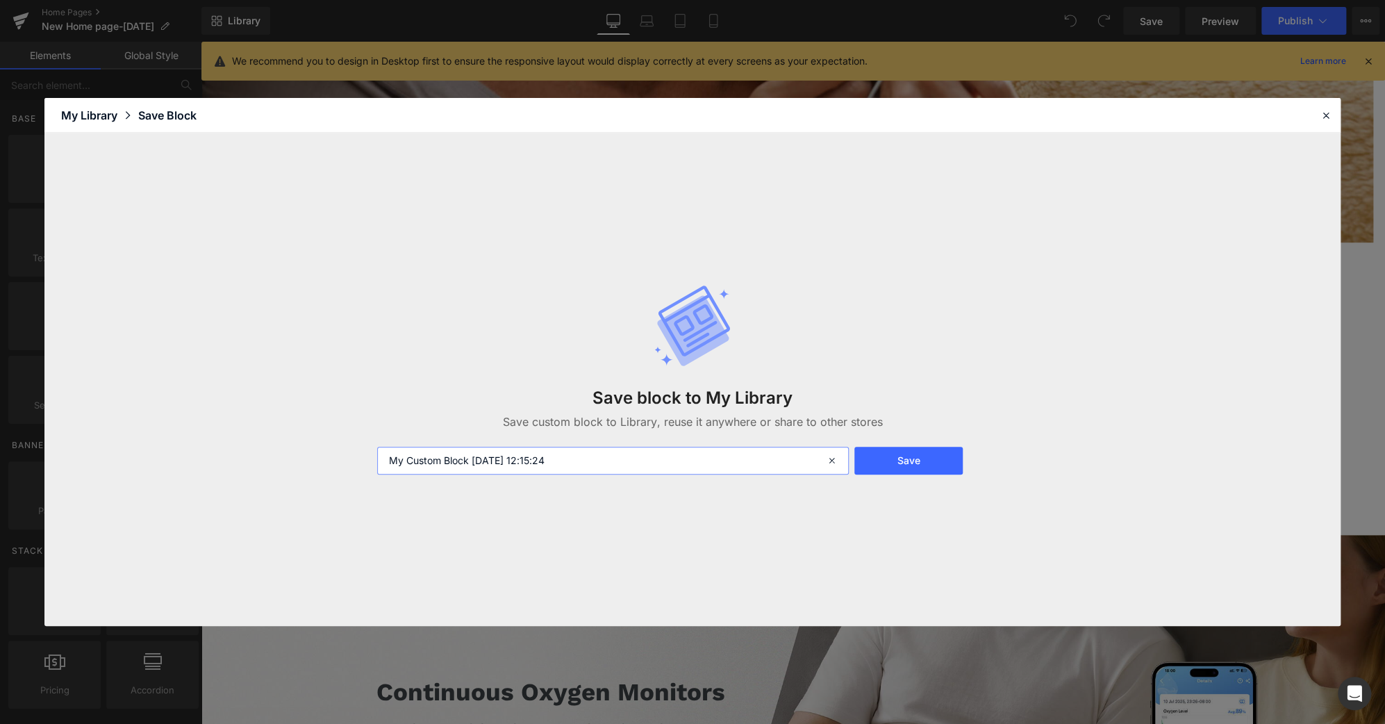
drag, startPoint x: 655, startPoint y: 465, endPoint x: 90, endPoint y: 450, distance: 565.8
click at [90, 450] on div "Save block to My Library Save custom block to Library, reuse it anywhere or sha…" at bounding box center [692, 379] width 1297 height 493
drag, startPoint x: 534, startPoint y: 460, endPoint x: 42, endPoint y: 436, distance: 492.5
click at [42, 436] on div "Library Elements Blocks Templates Saved Library My Library Save Block Save bloc…" at bounding box center [692, 362] width 1385 height 724
type input "4-point smr fr hp-lei"
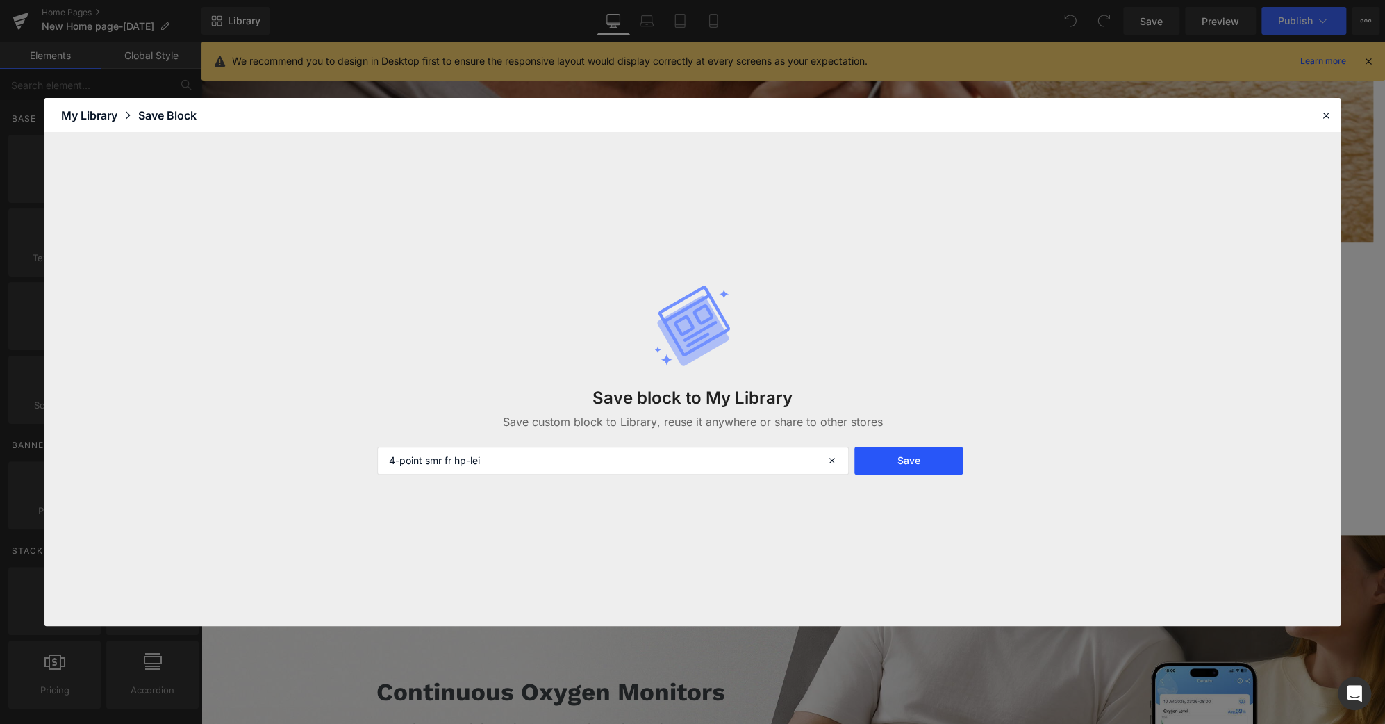
click at [934, 463] on button "Save" at bounding box center [909, 461] width 108 height 28
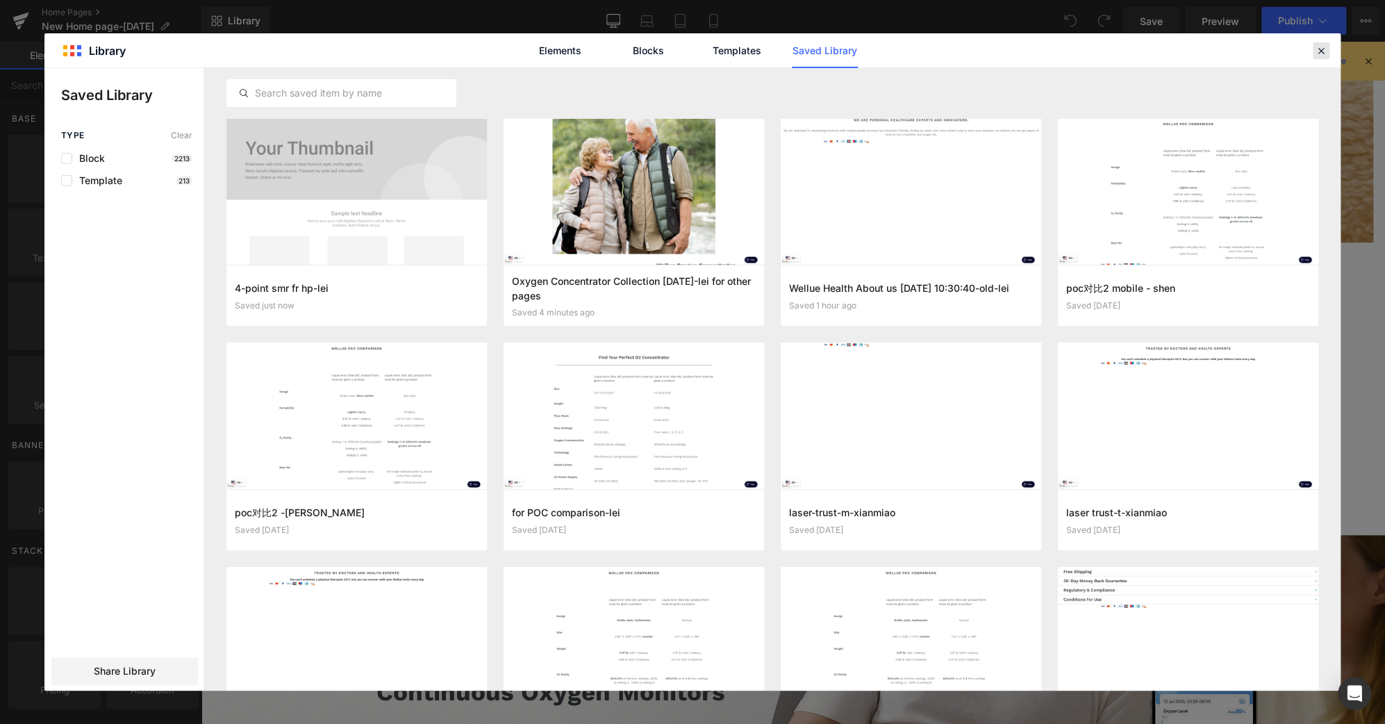
click at [1326, 51] on icon at bounding box center [1321, 50] width 13 height 13
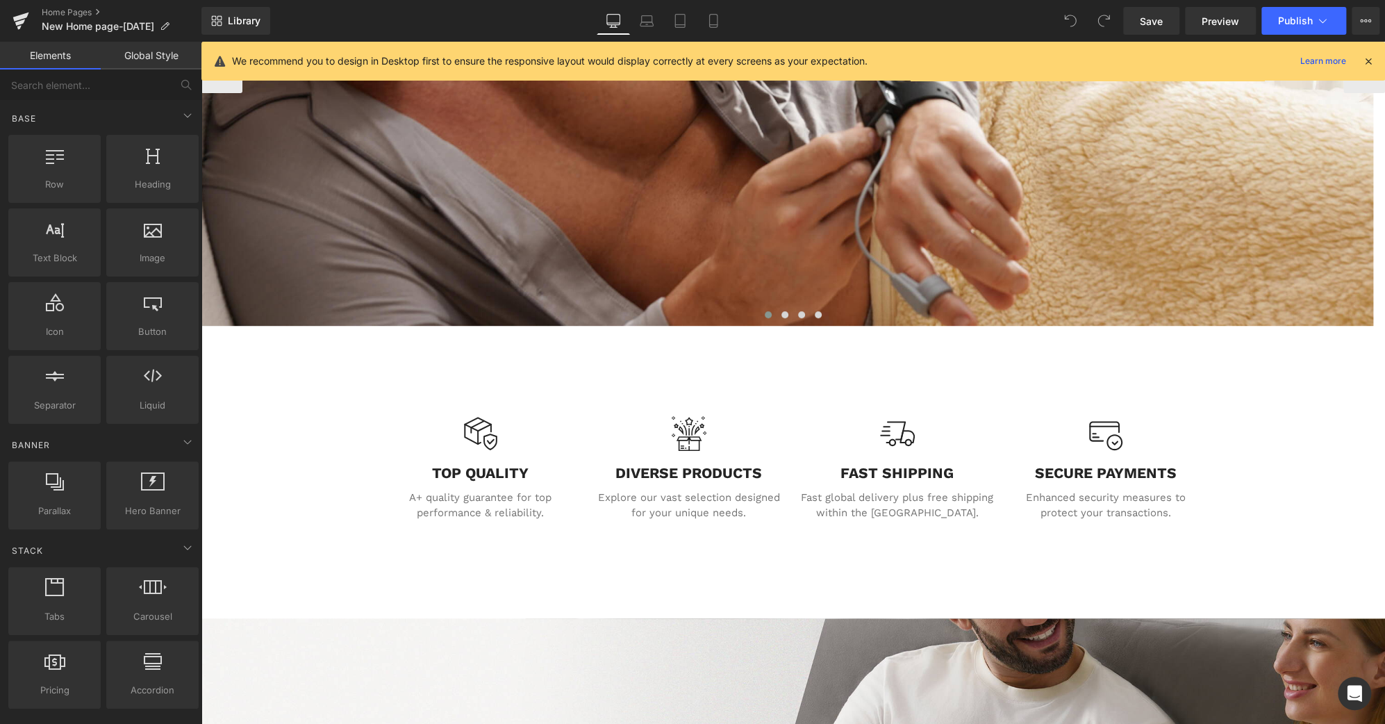
scroll to position [303, 0]
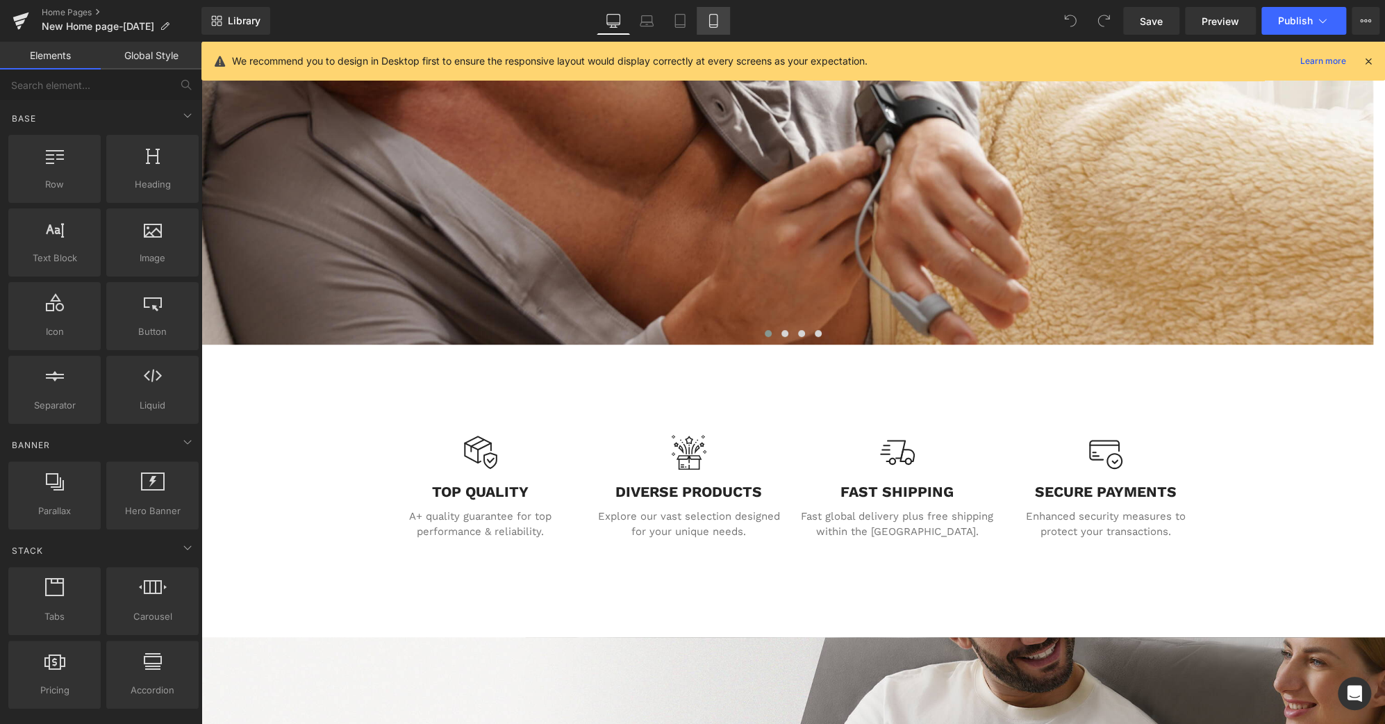
click at [712, 22] on icon at bounding box center [714, 21] width 14 height 14
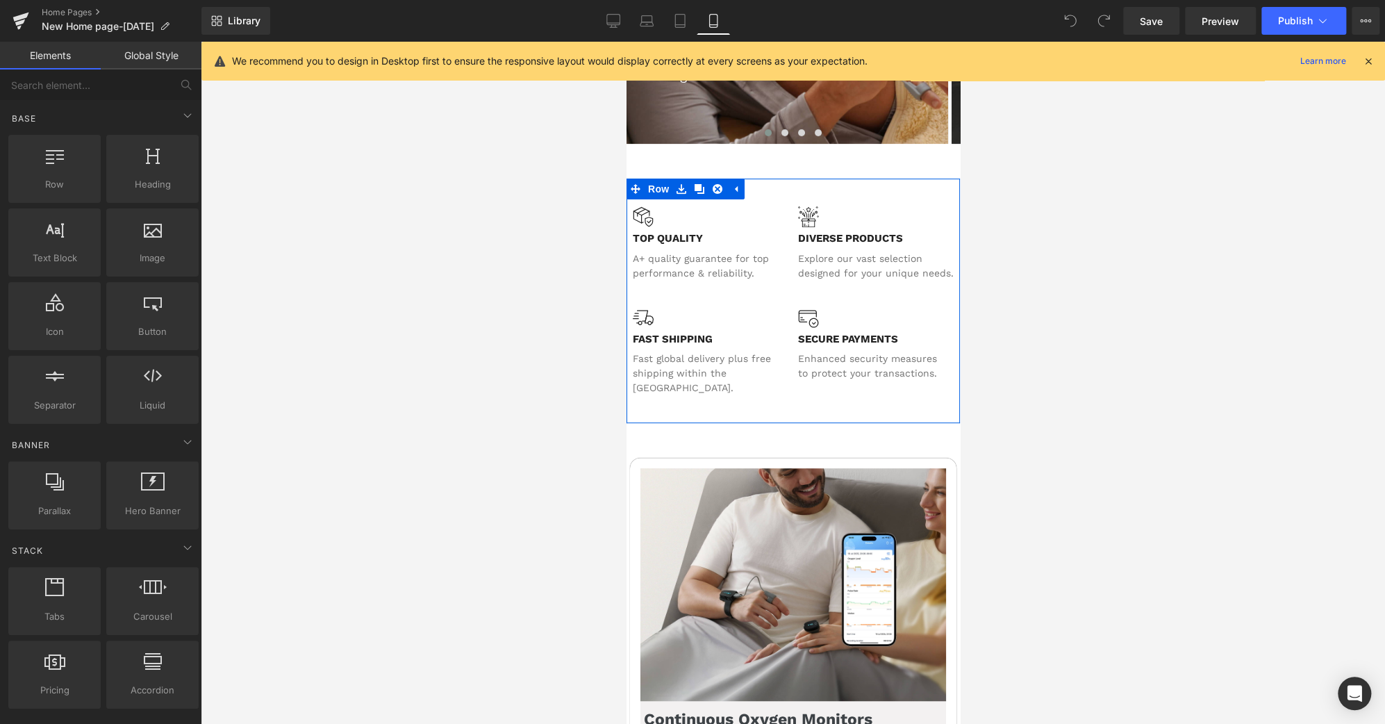
scroll to position [249, 0]
click at [680, 191] on icon at bounding box center [681, 190] width 10 height 10
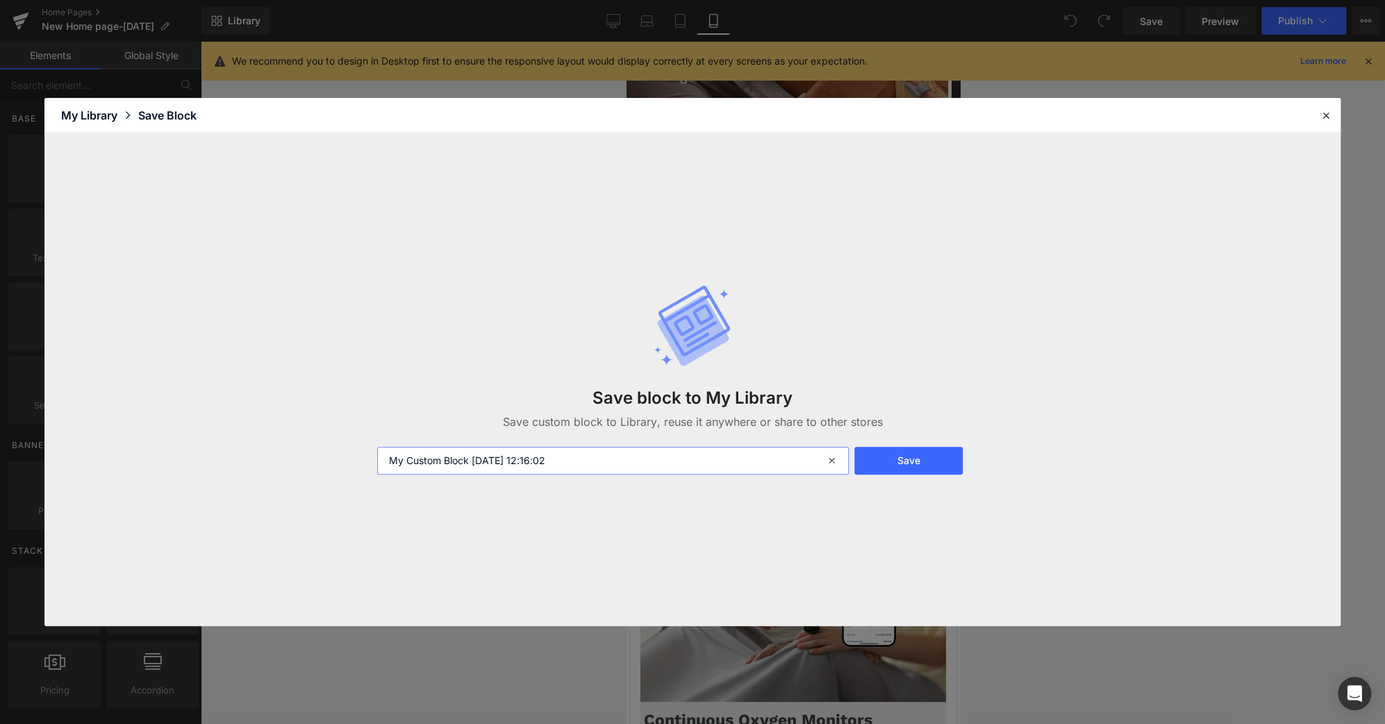
click at [675, 462] on input "My Custom Block 2025-09-29 12:16:02" at bounding box center [613, 461] width 472 height 28
paste input "4-point smr fr hp-lei"
click at [470, 463] on input "4-point smr fr hp-lei" at bounding box center [613, 461] width 472 height 28
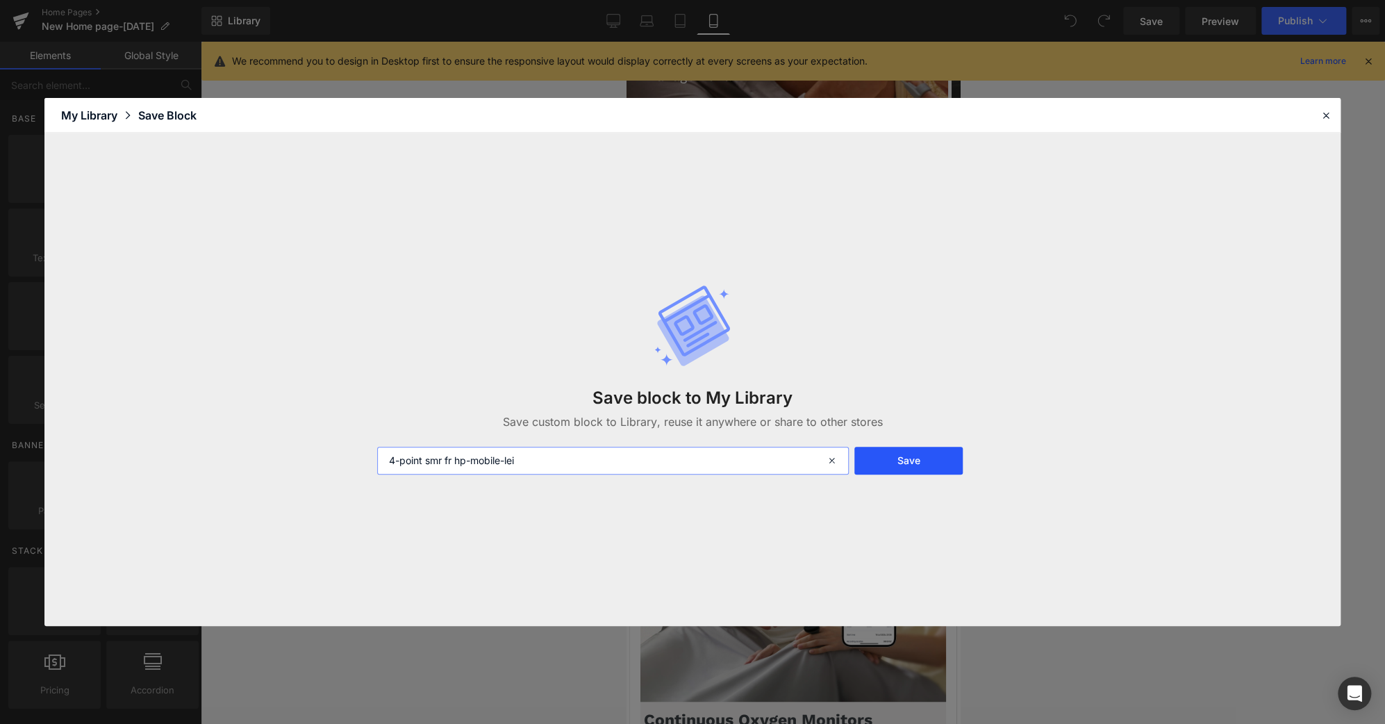
type input "4-point smr fr hp-mobile-lei"
click at [905, 465] on button "Save" at bounding box center [909, 461] width 108 height 28
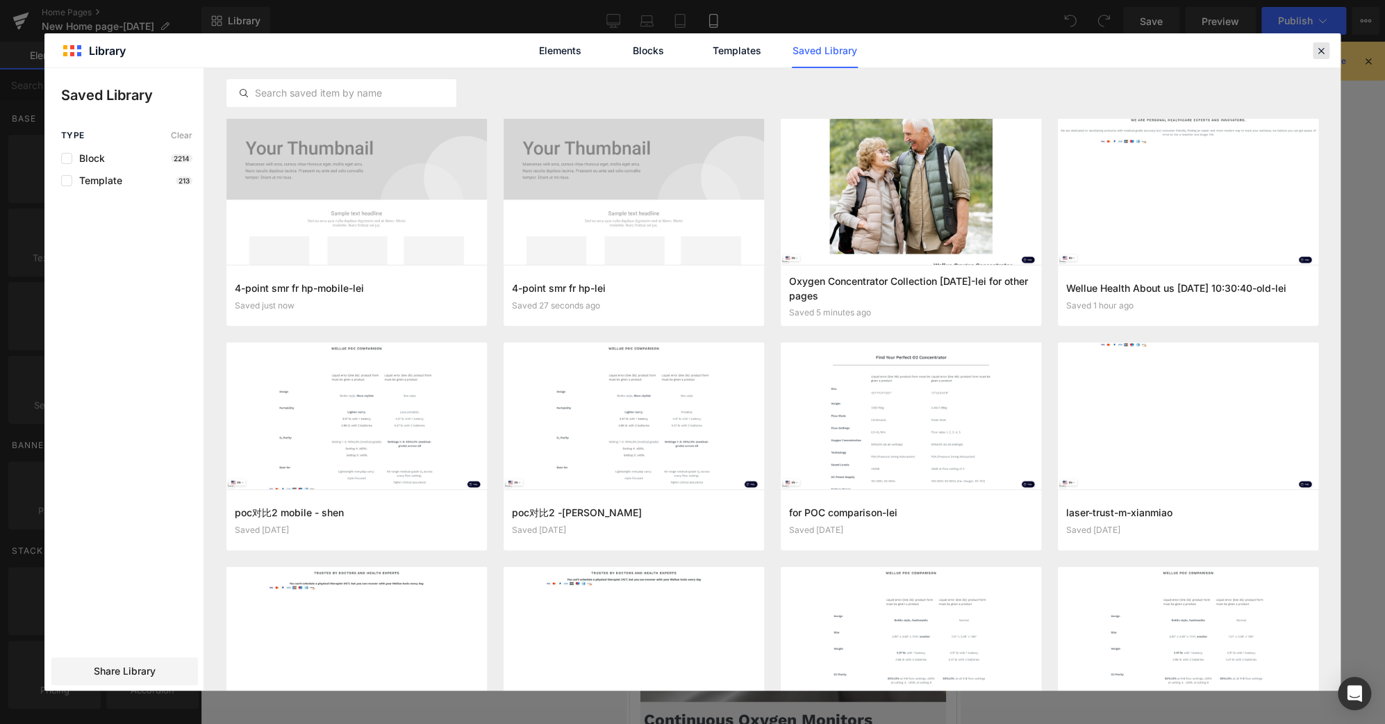
click at [1324, 51] on icon at bounding box center [1321, 50] width 13 height 13
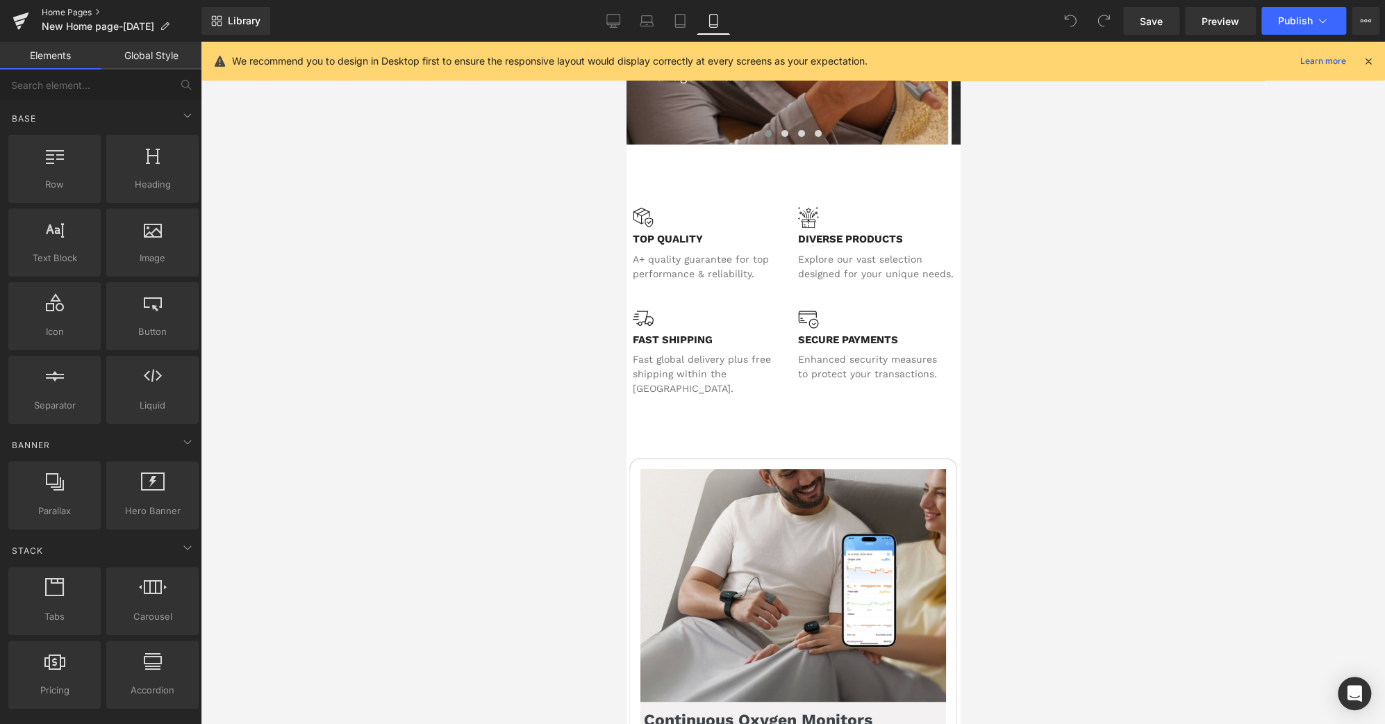
click at [81, 15] on link "Home Pages" at bounding box center [122, 12] width 160 height 11
